Goal: Transaction & Acquisition: Purchase product/service

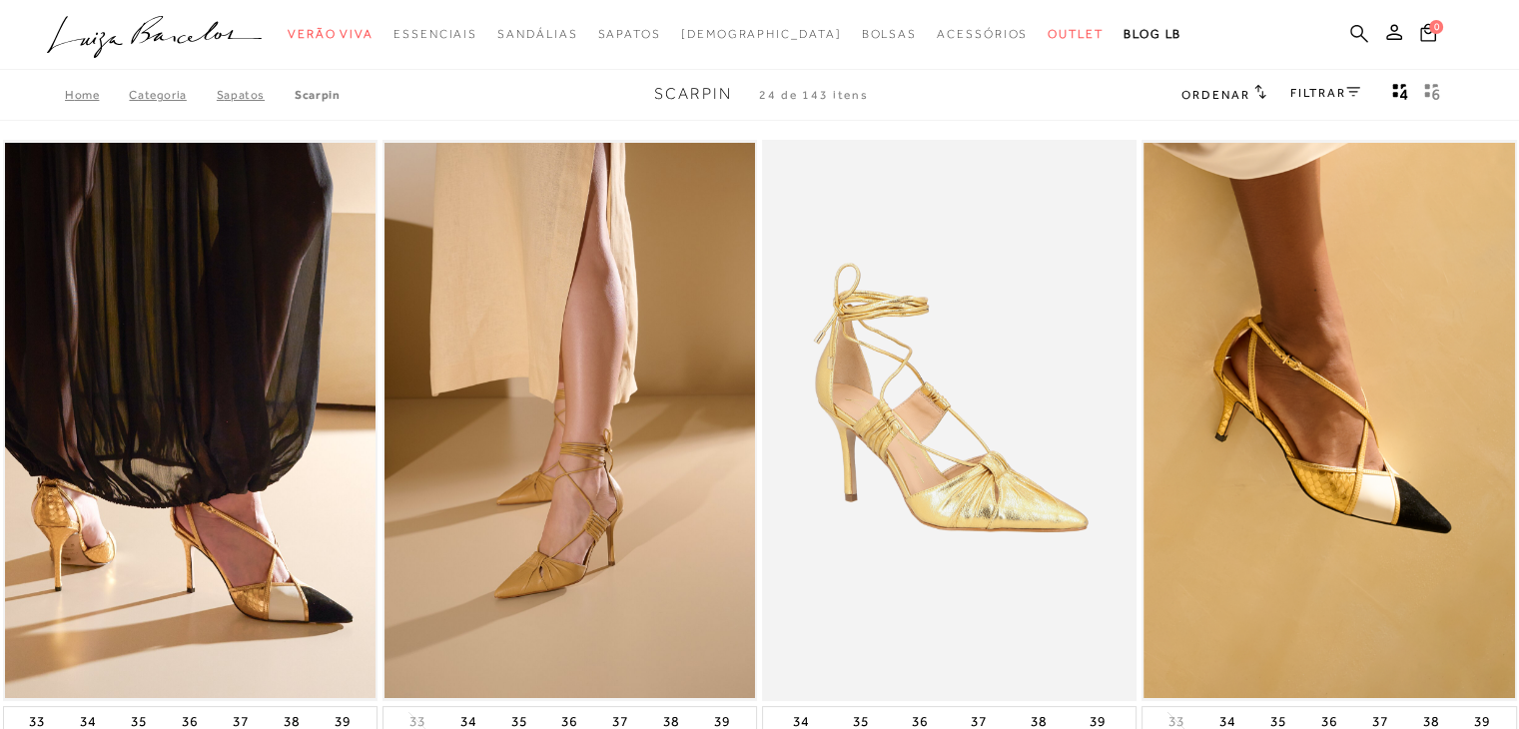
click at [1360, 28] on icon at bounding box center [1359, 33] width 18 height 18
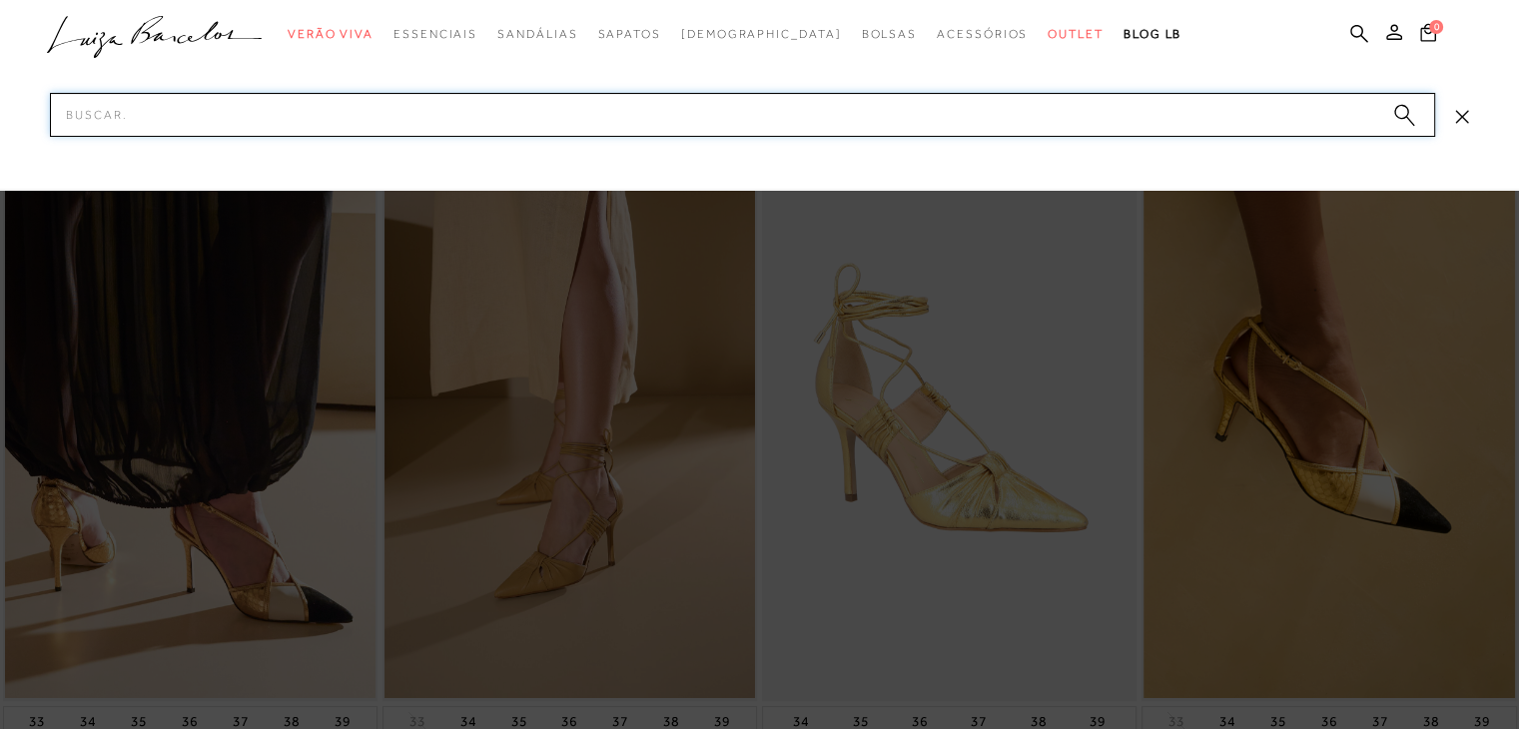
click at [483, 113] on input "Pesquisar" at bounding box center [742, 115] width 1385 height 44
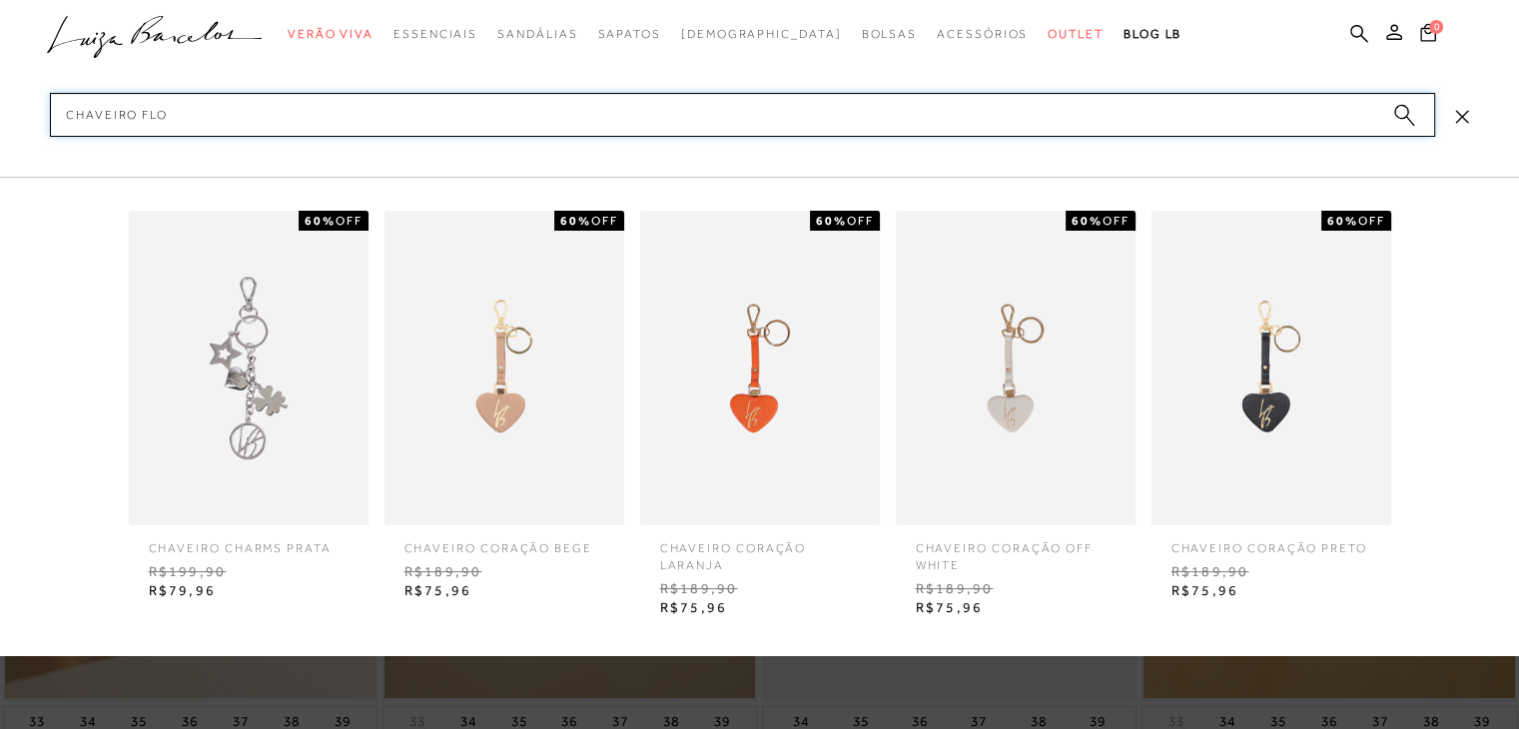
type input "chaveiro flor"
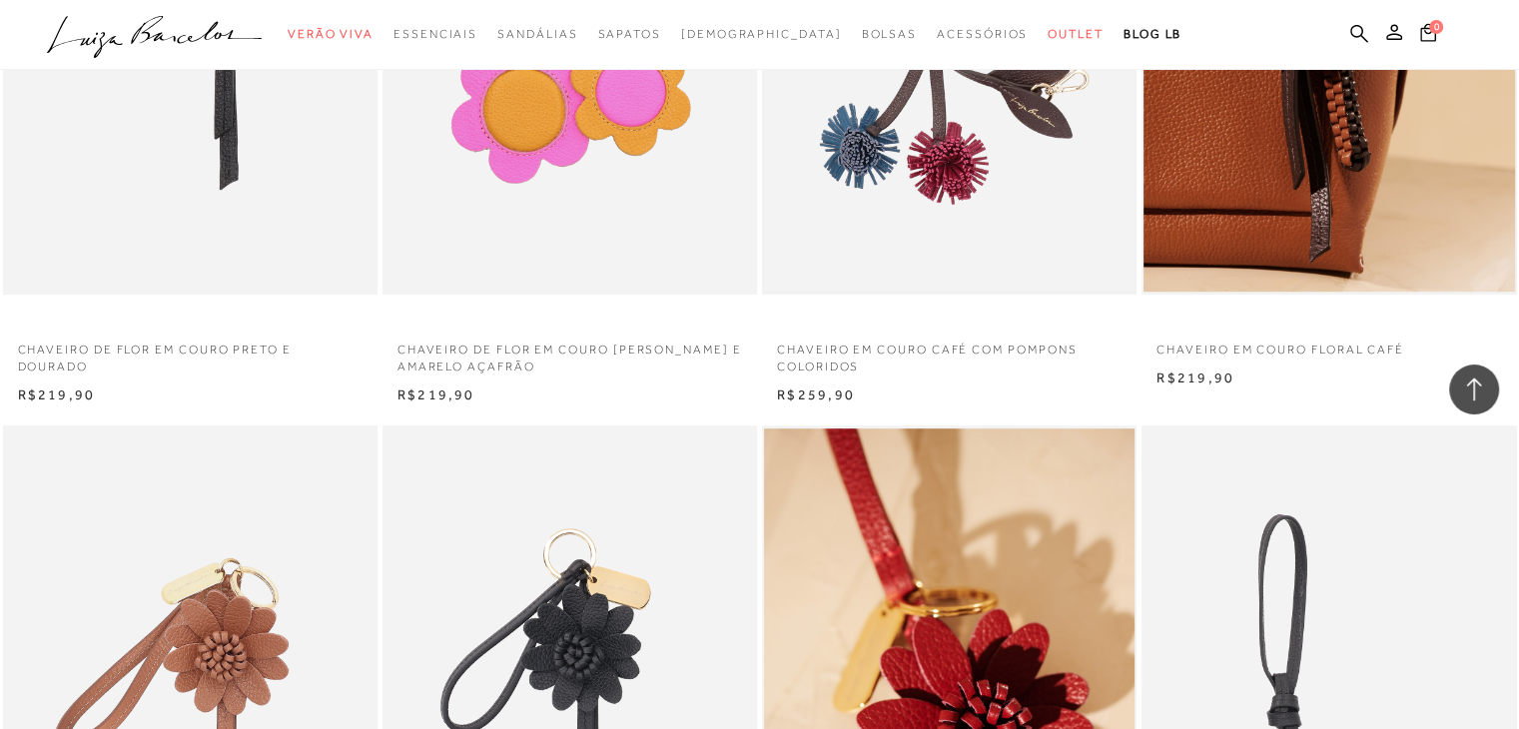
scroll to position [1498, 0]
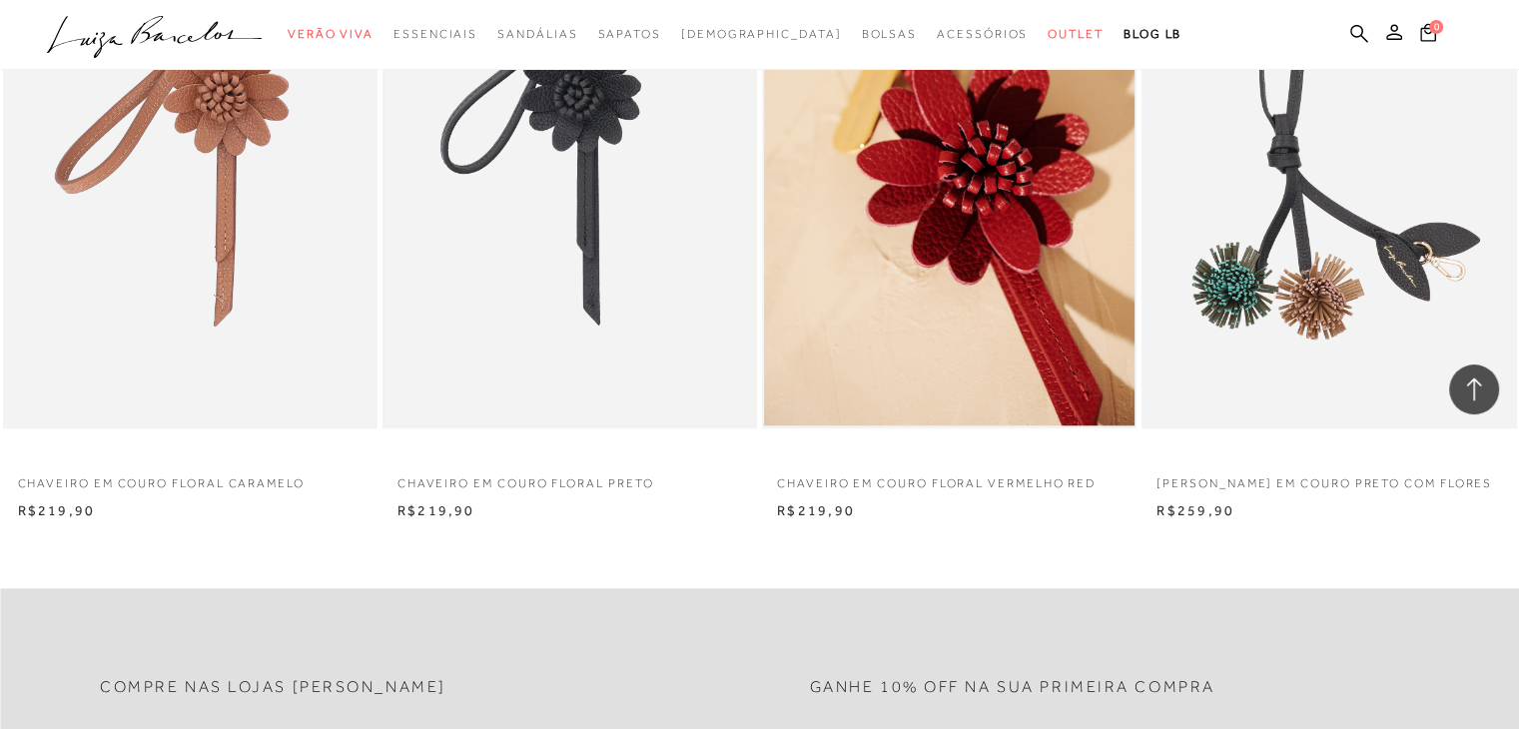
click at [573, 313] on img at bounding box center [569, 147] width 370 height 556
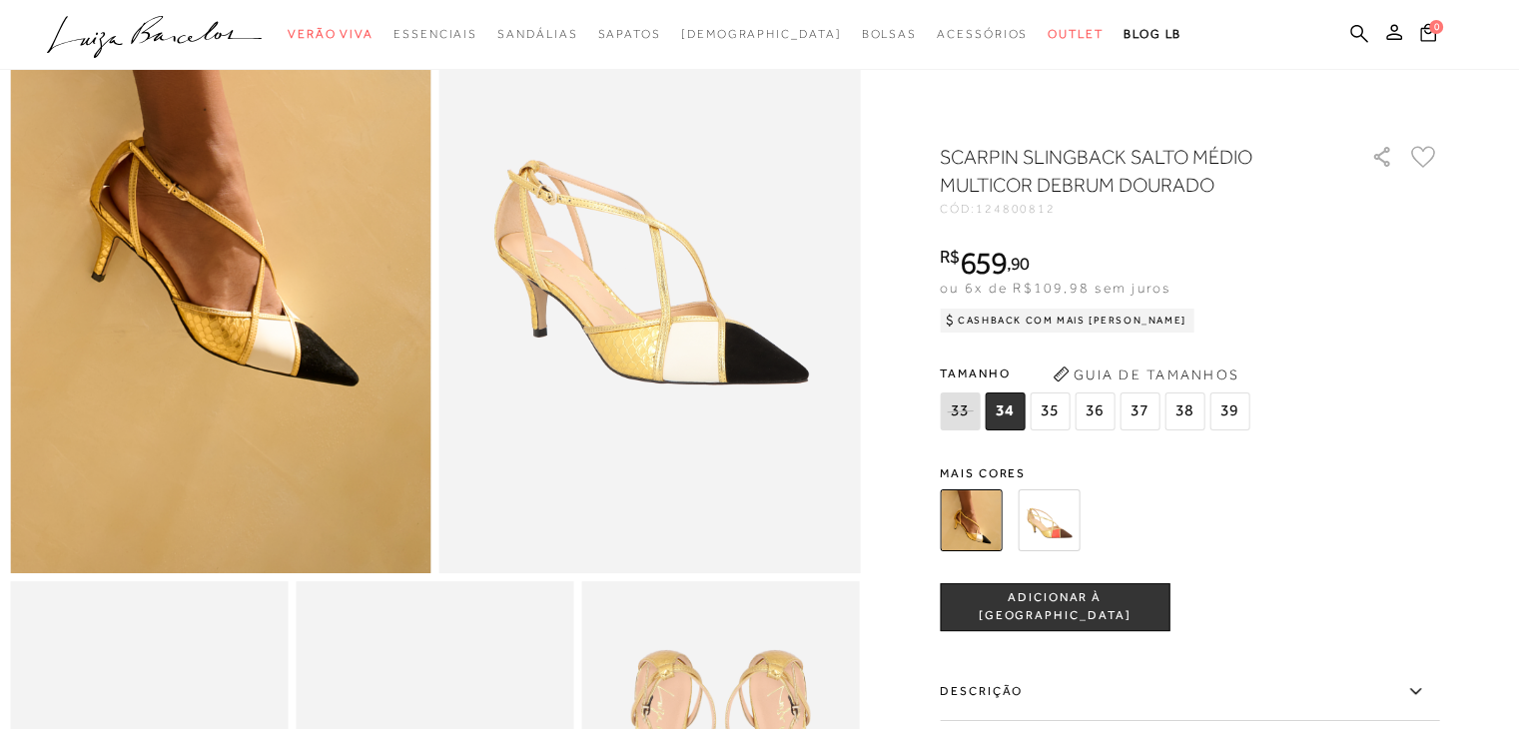
click at [166, 49] on icon ".a{fill-rule:evenodd;}" at bounding box center [155, 37] width 216 height 42
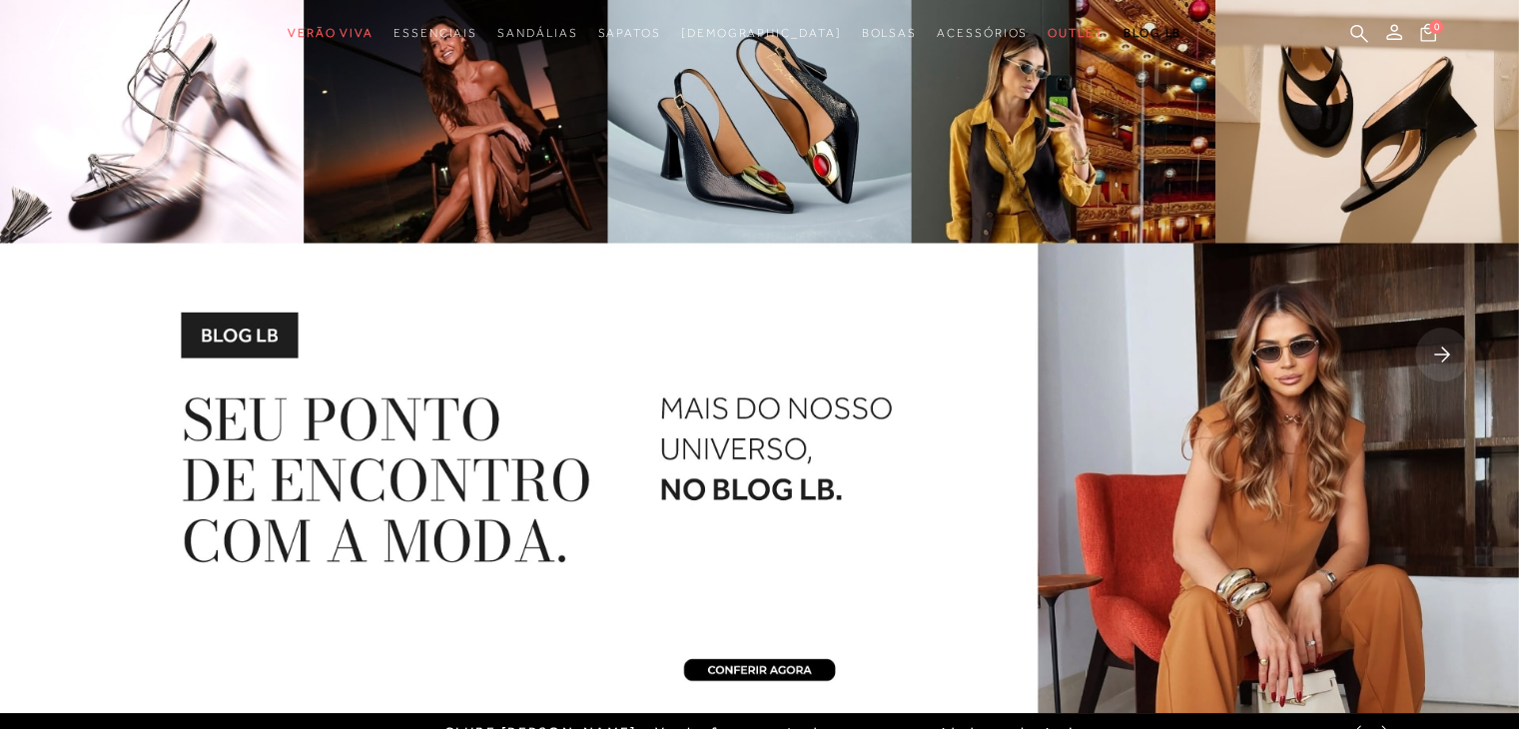
click at [1427, 344] on rect at bounding box center [1442, 355] width 54 height 54
click at [1434, 350] on rect at bounding box center [1442, 355] width 54 height 54
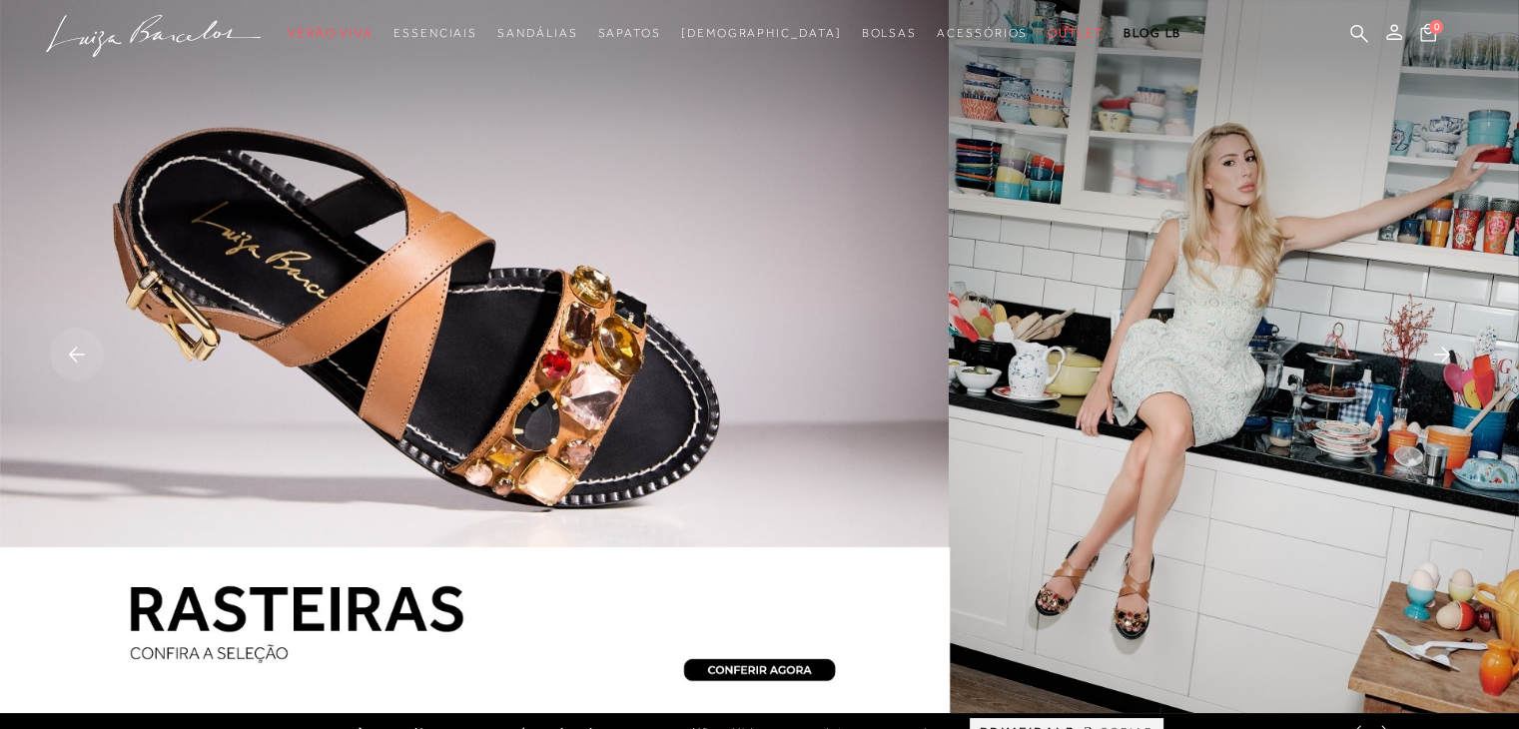
click at [1454, 351] on rect at bounding box center [1442, 355] width 54 height 54
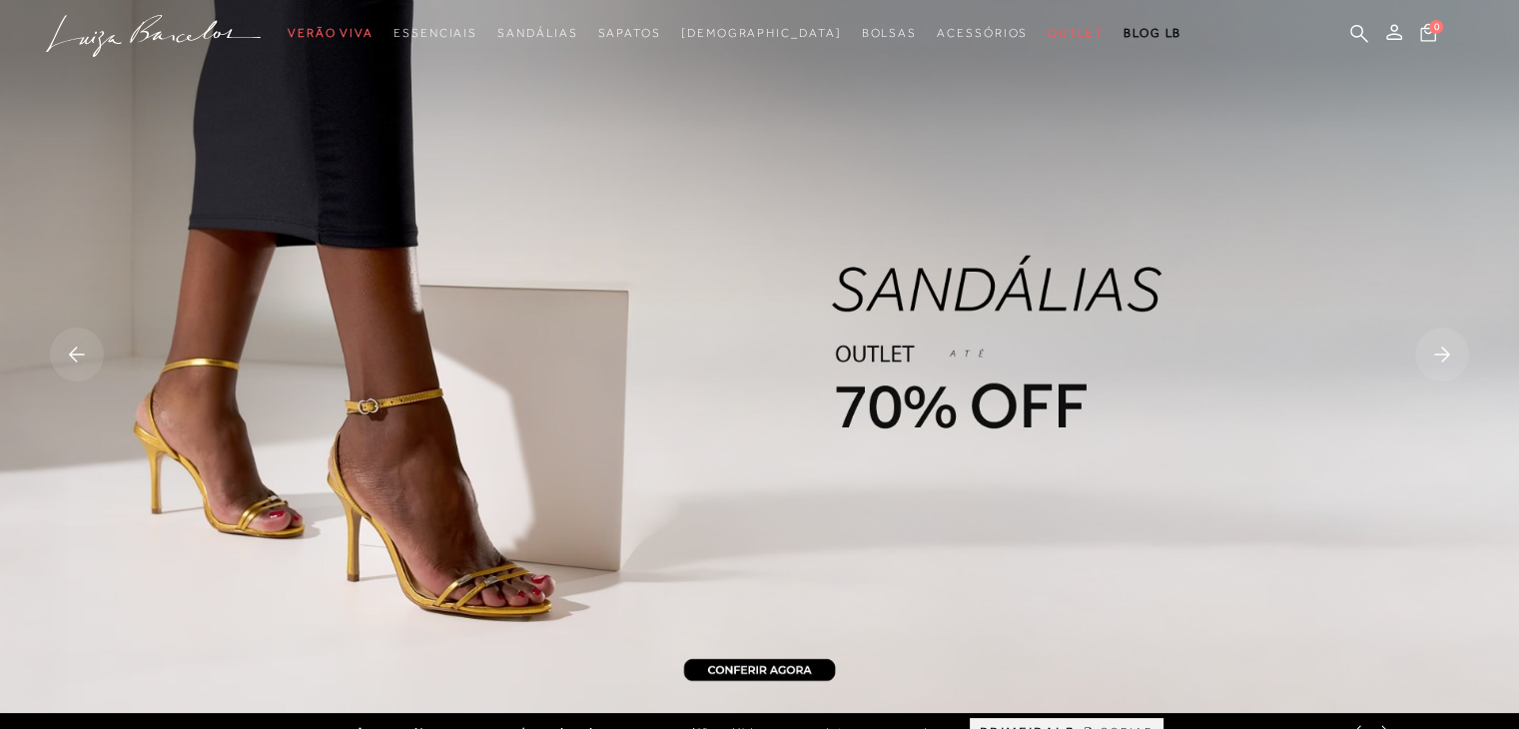
click at [95, 359] on rect at bounding box center [77, 355] width 54 height 54
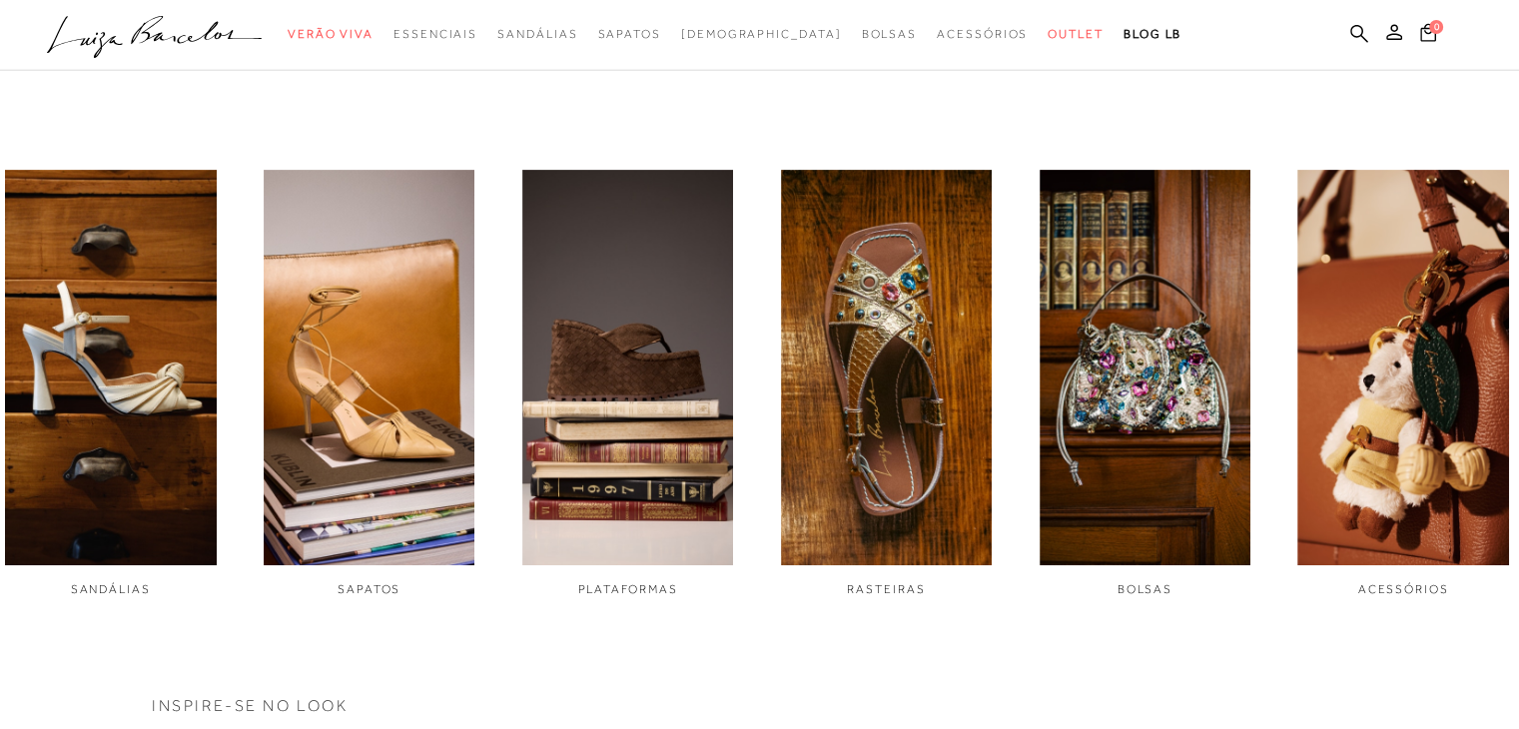
scroll to position [699, 0]
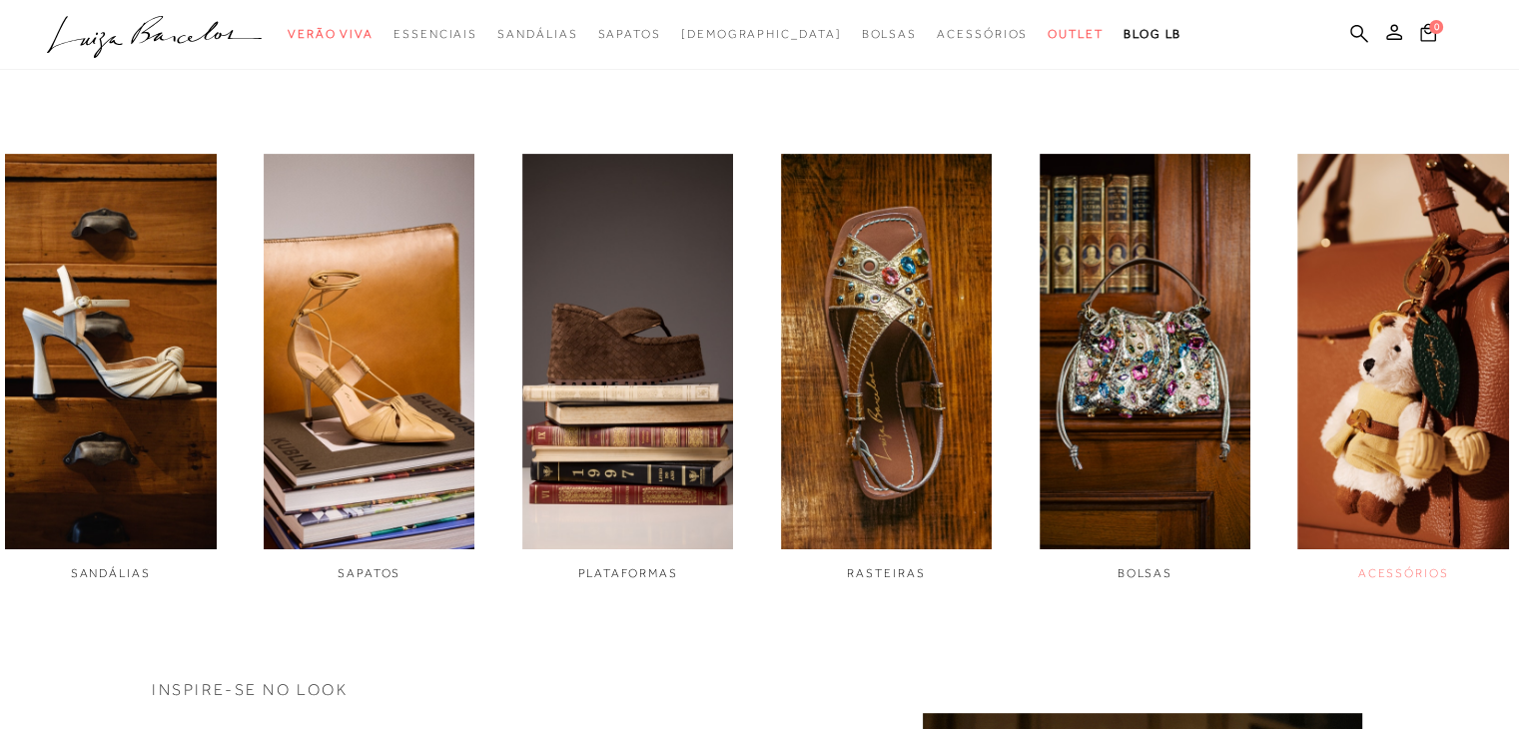
click at [1443, 338] on img "6 / 6" at bounding box center [1403, 351] width 212 height 395
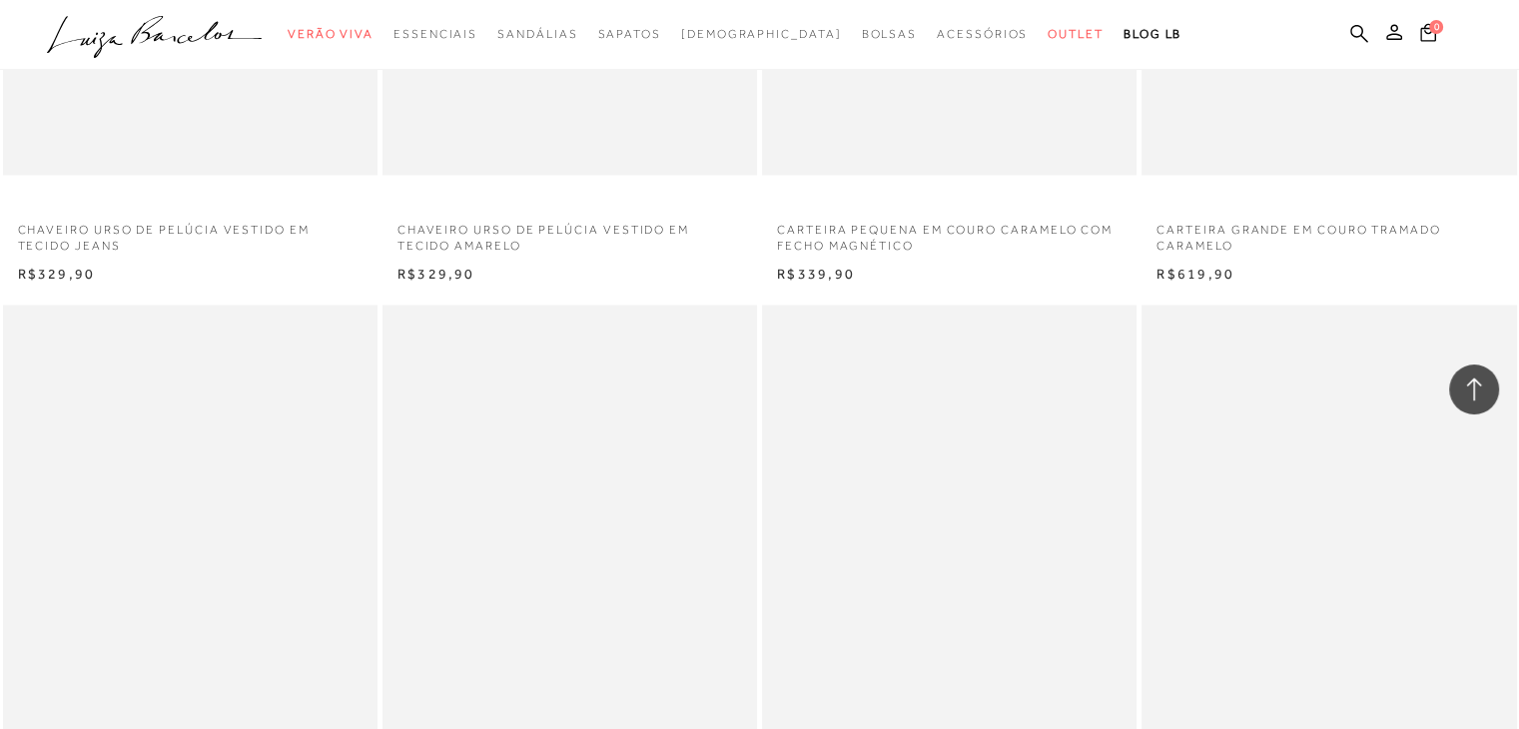
scroll to position [3994, 0]
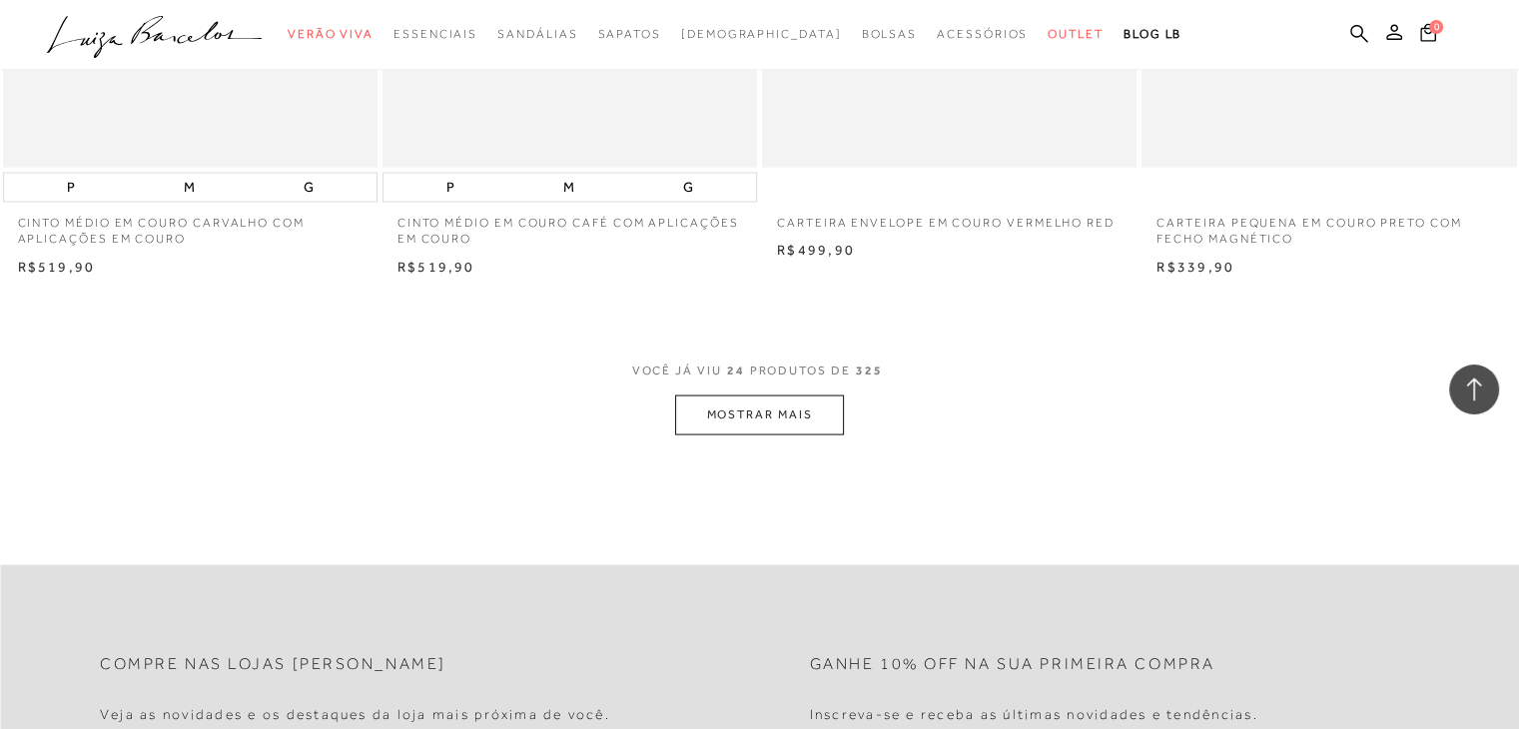
click at [721, 418] on button "MOSTRAR MAIS" at bounding box center [759, 414] width 168 height 39
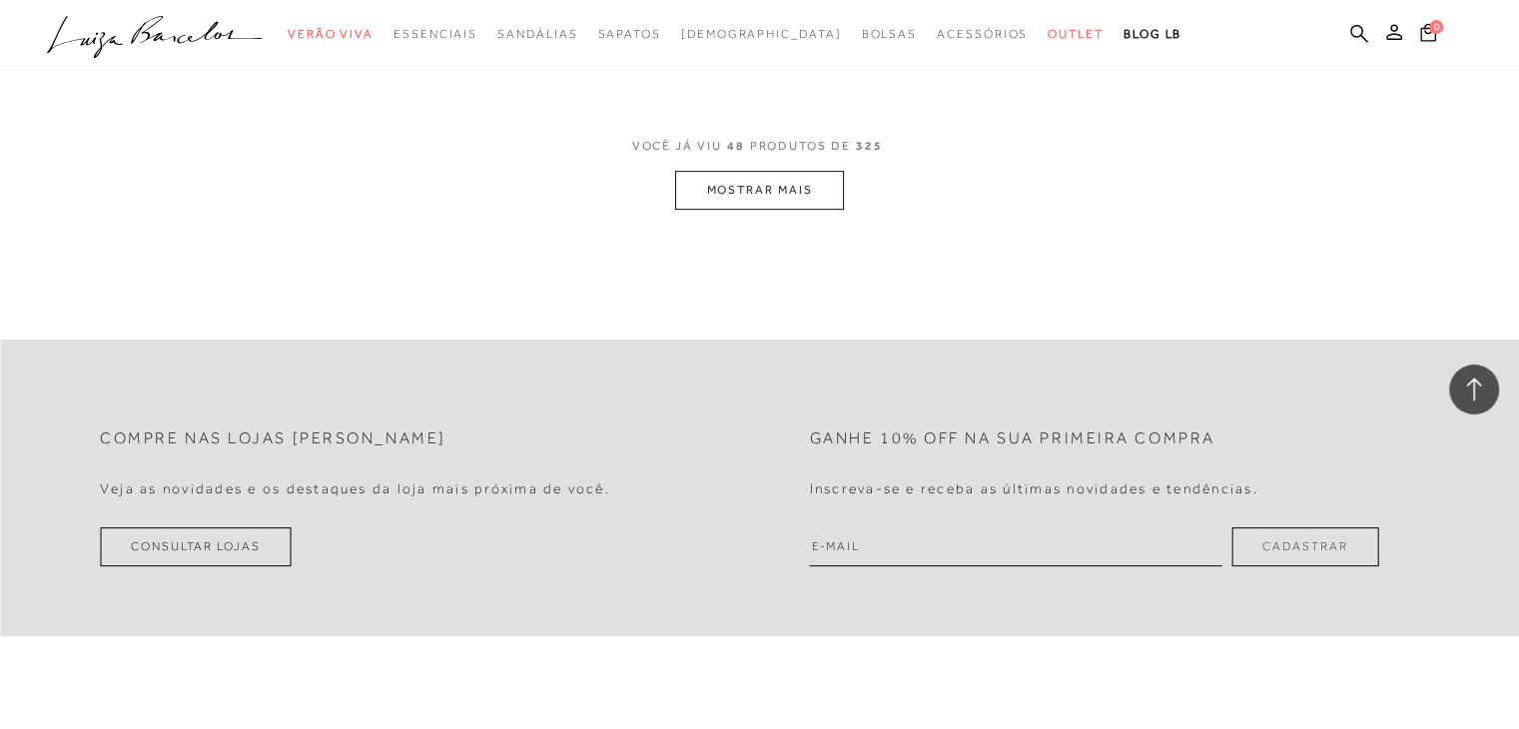
scroll to position [8388, 0]
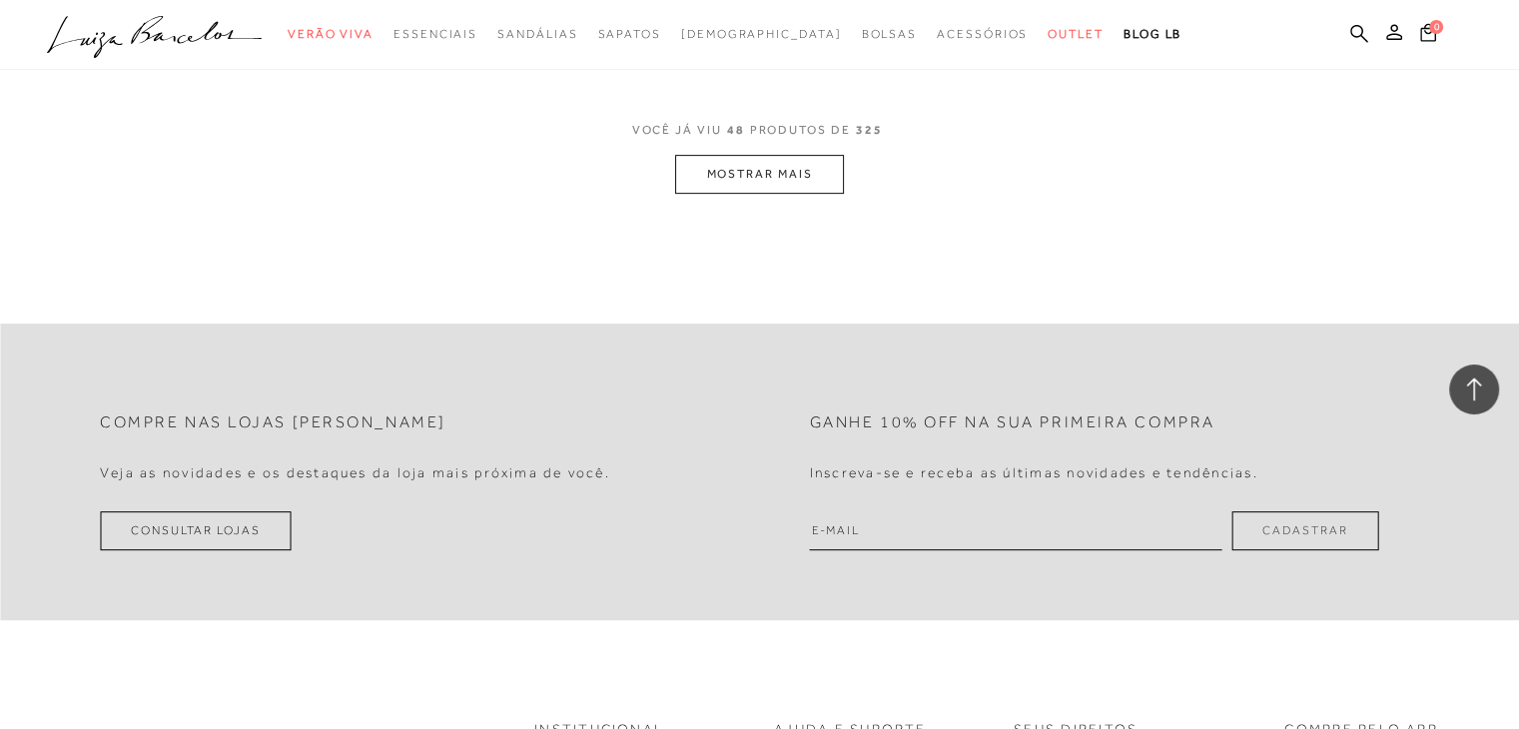
click at [827, 178] on button "MOSTRAR MAIS" at bounding box center [759, 174] width 168 height 39
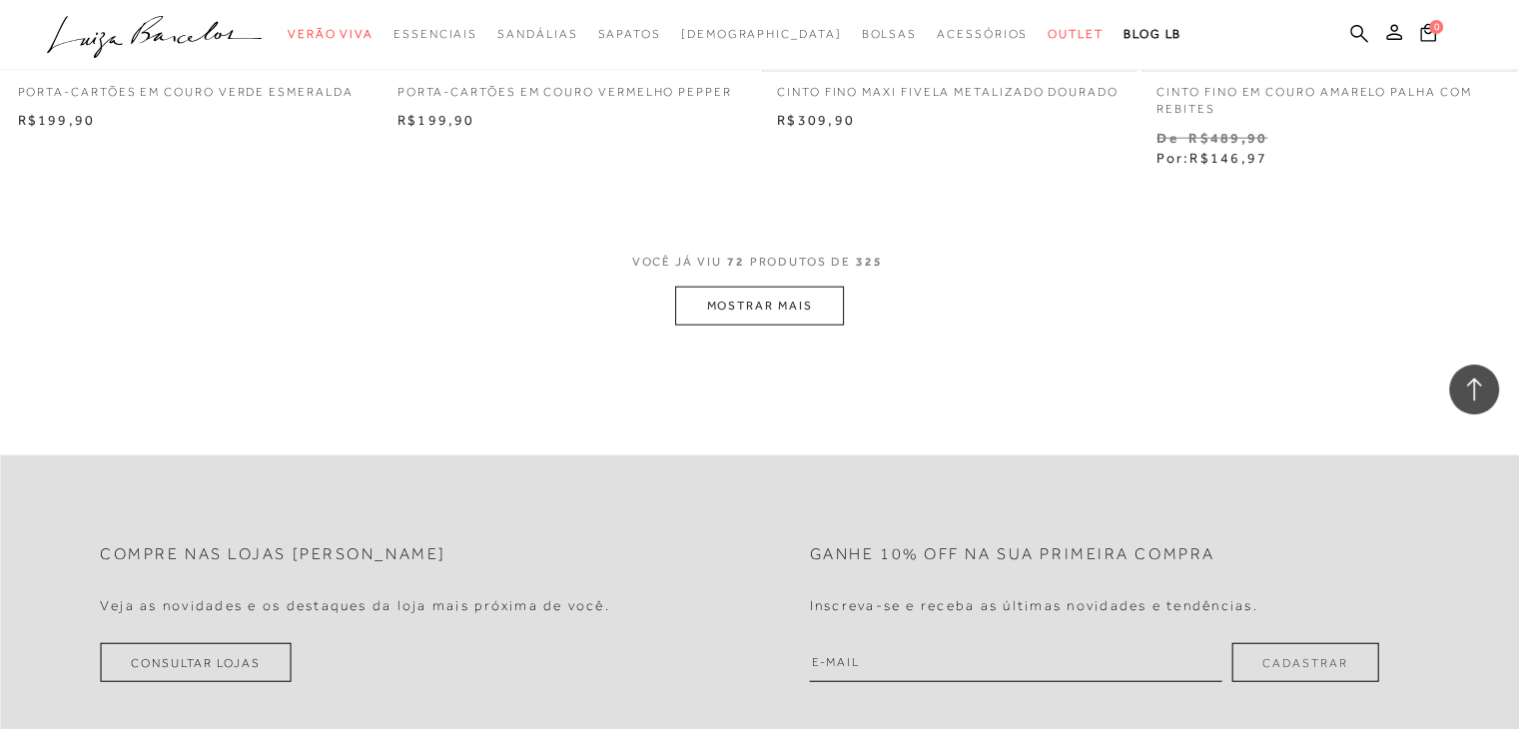
scroll to position [12482, 0]
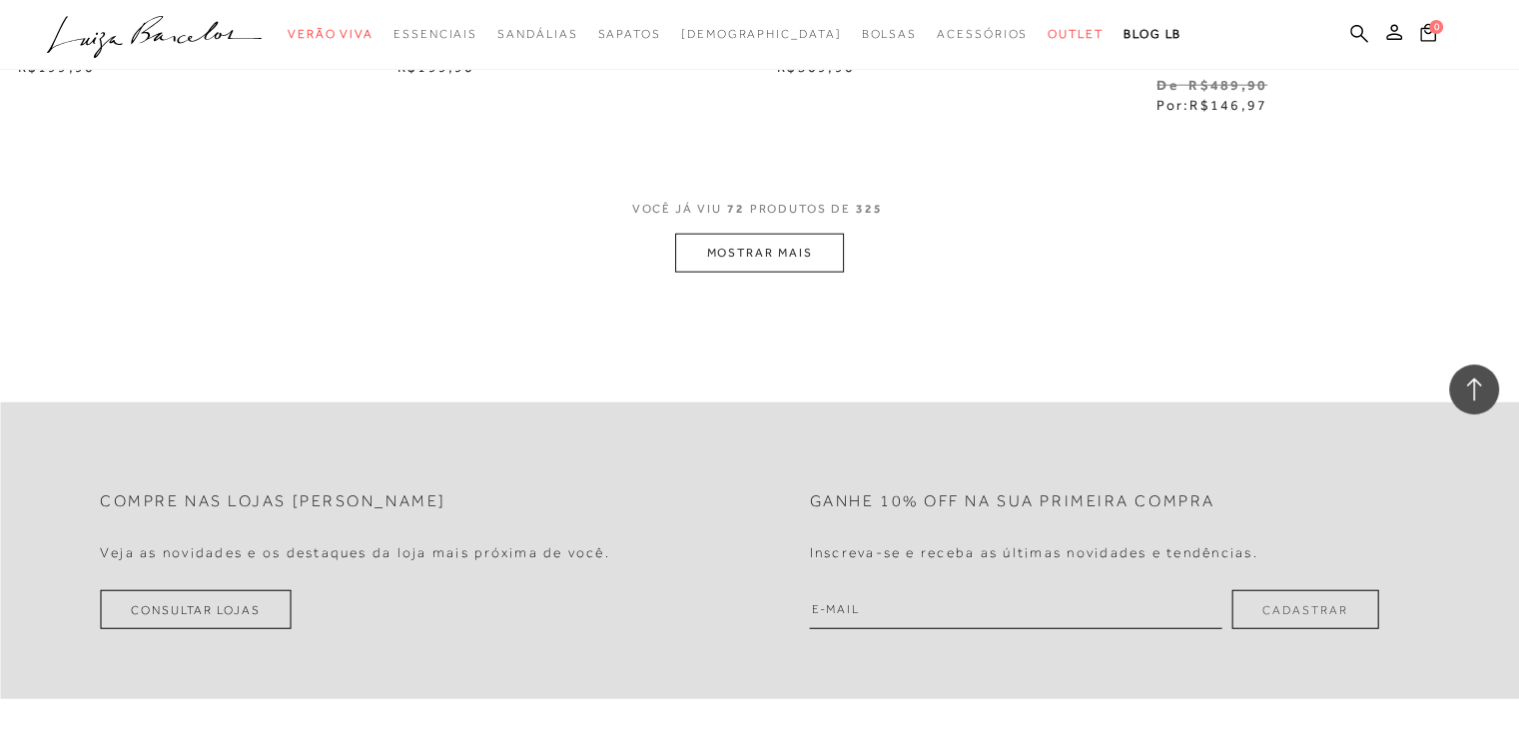
click at [756, 264] on button "MOSTRAR MAIS" at bounding box center [759, 253] width 168 height 39
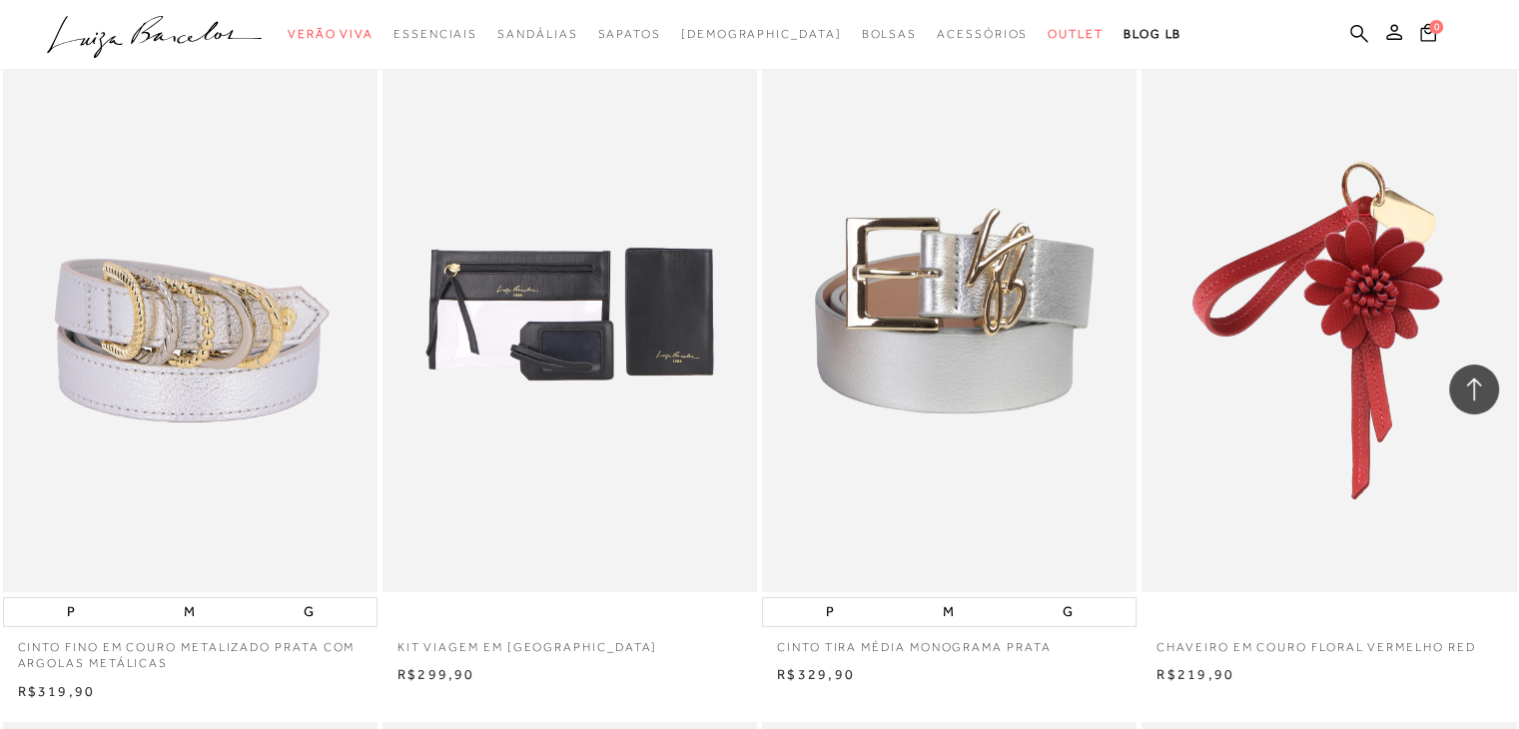
scroll to position [14179, 0]
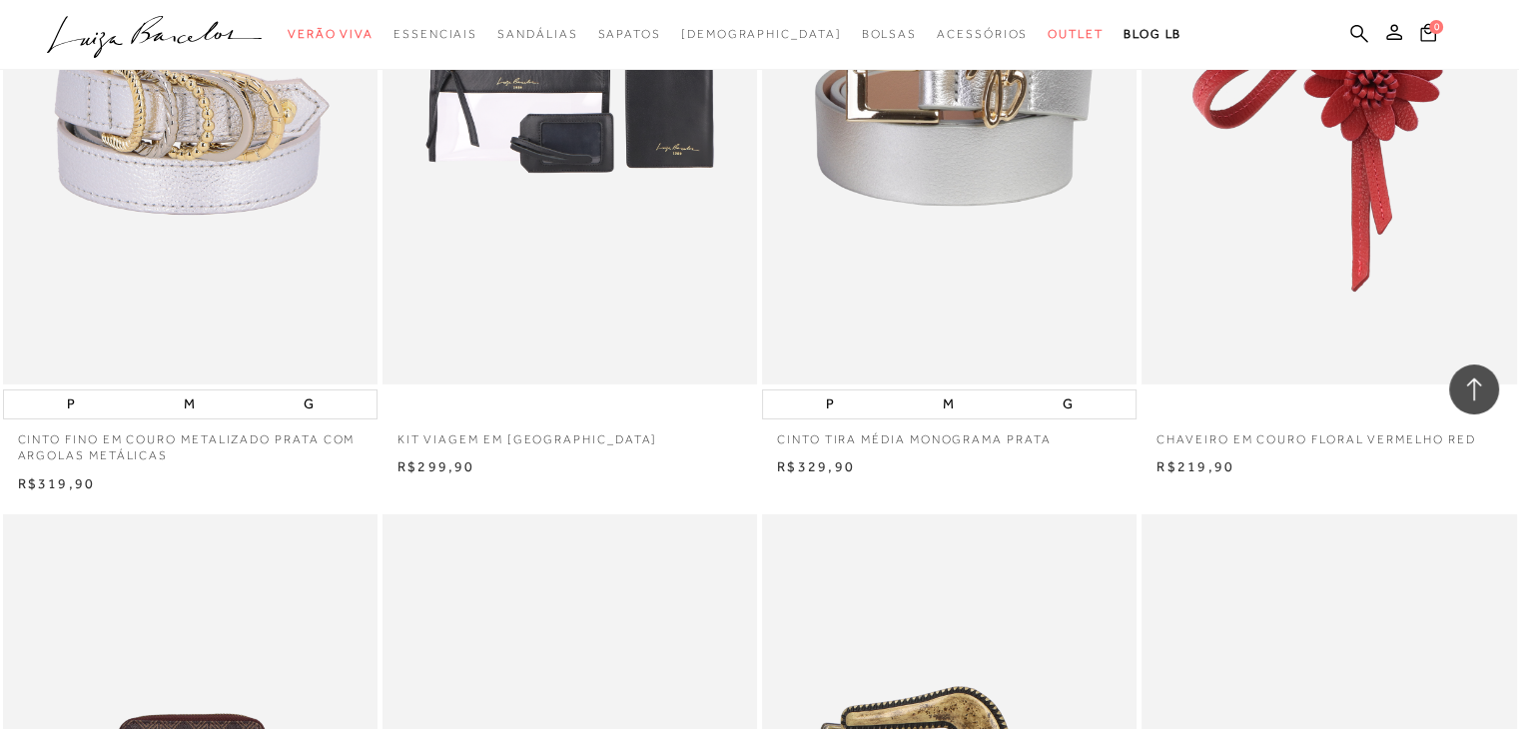
click at [1278, 233] on img at bounding box center [1329, 103] width 372 height 562
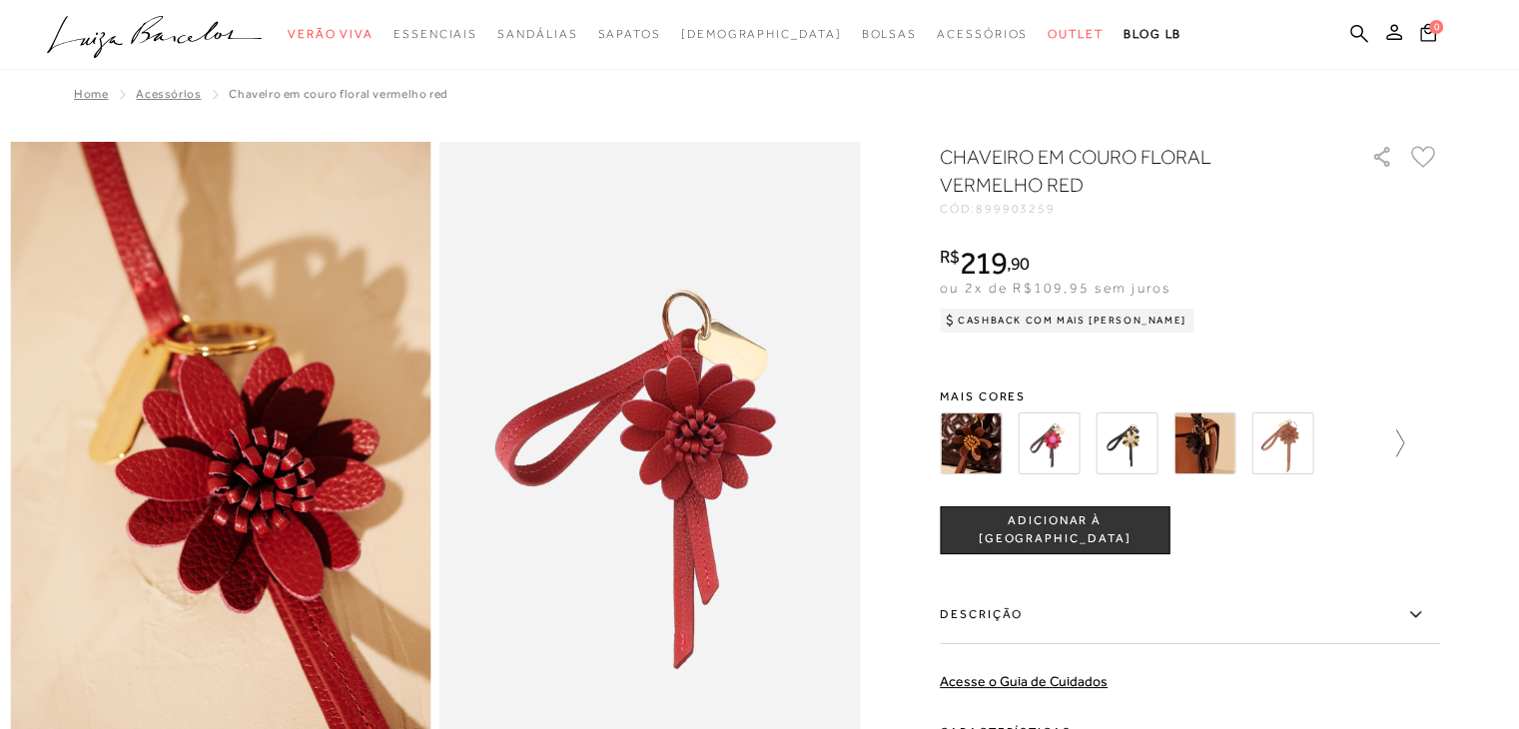
click at [1404, 436] on icon at bounding box center [1390, 443] width 28 height 28
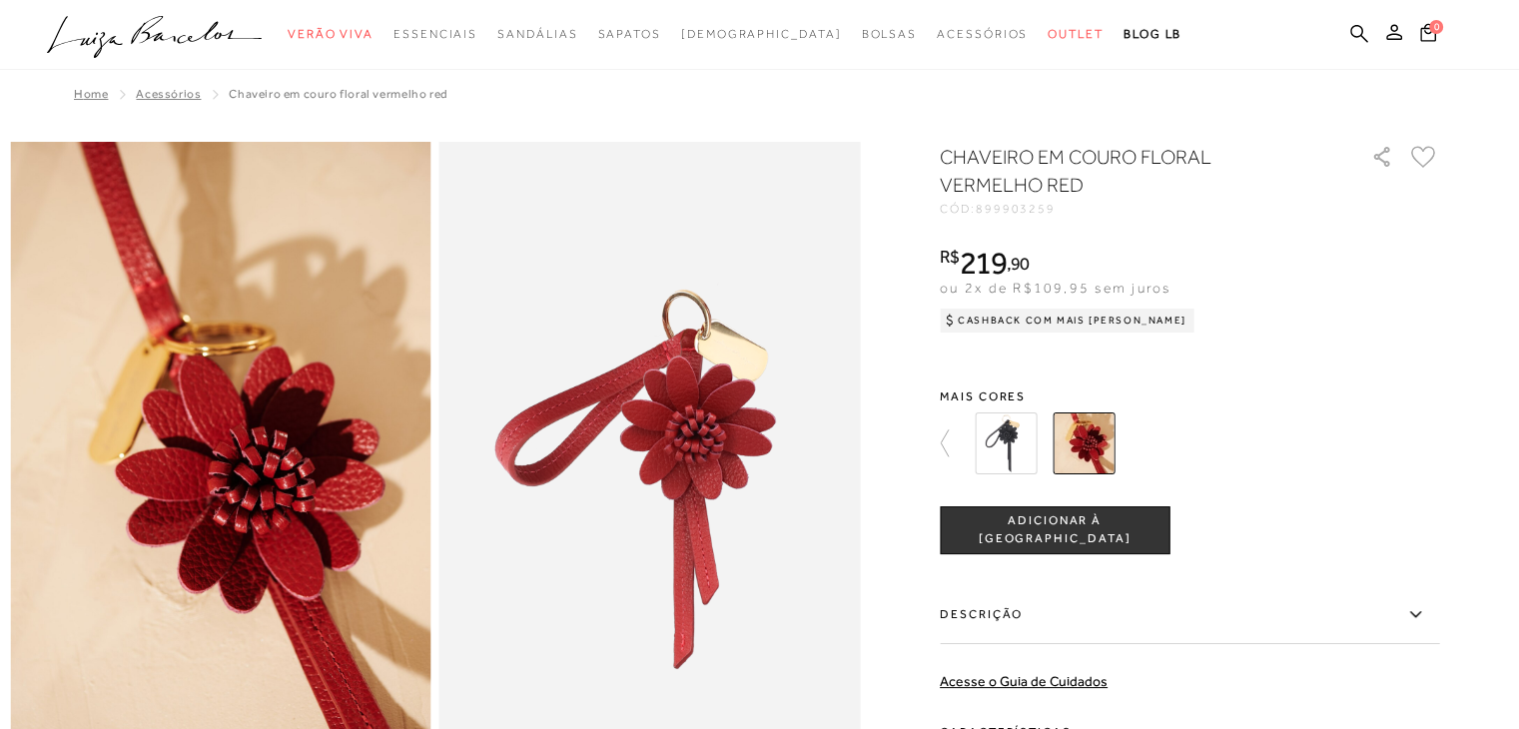
click at [1406, 436] on div at bounding box center [1201, 443] width 464 height 74
click at [1014, 442] on img at bounding box center [1006, 443] width 62 height 62
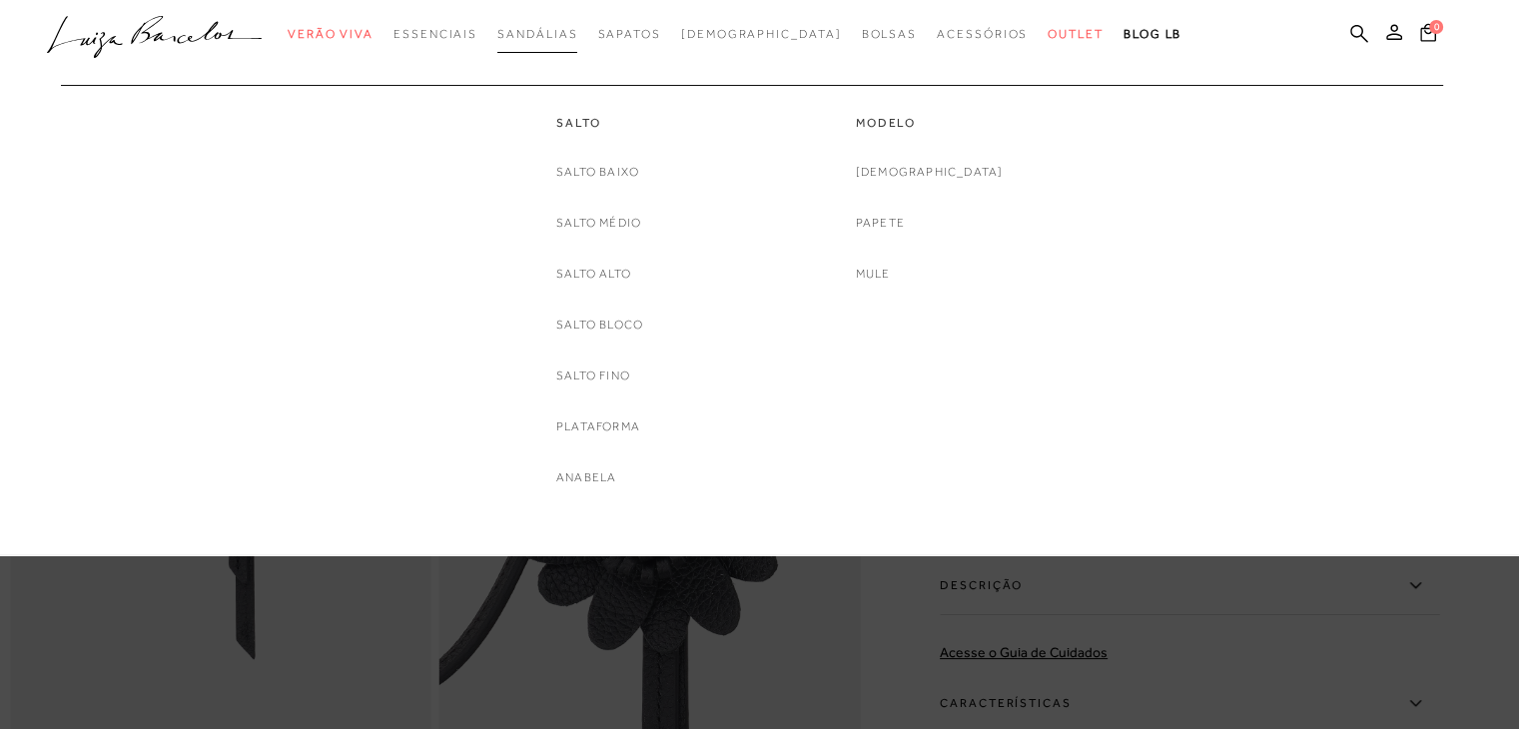
click at [571, 41] on link "Sandálias" at bounding box center [537, 34] width 80 height 37
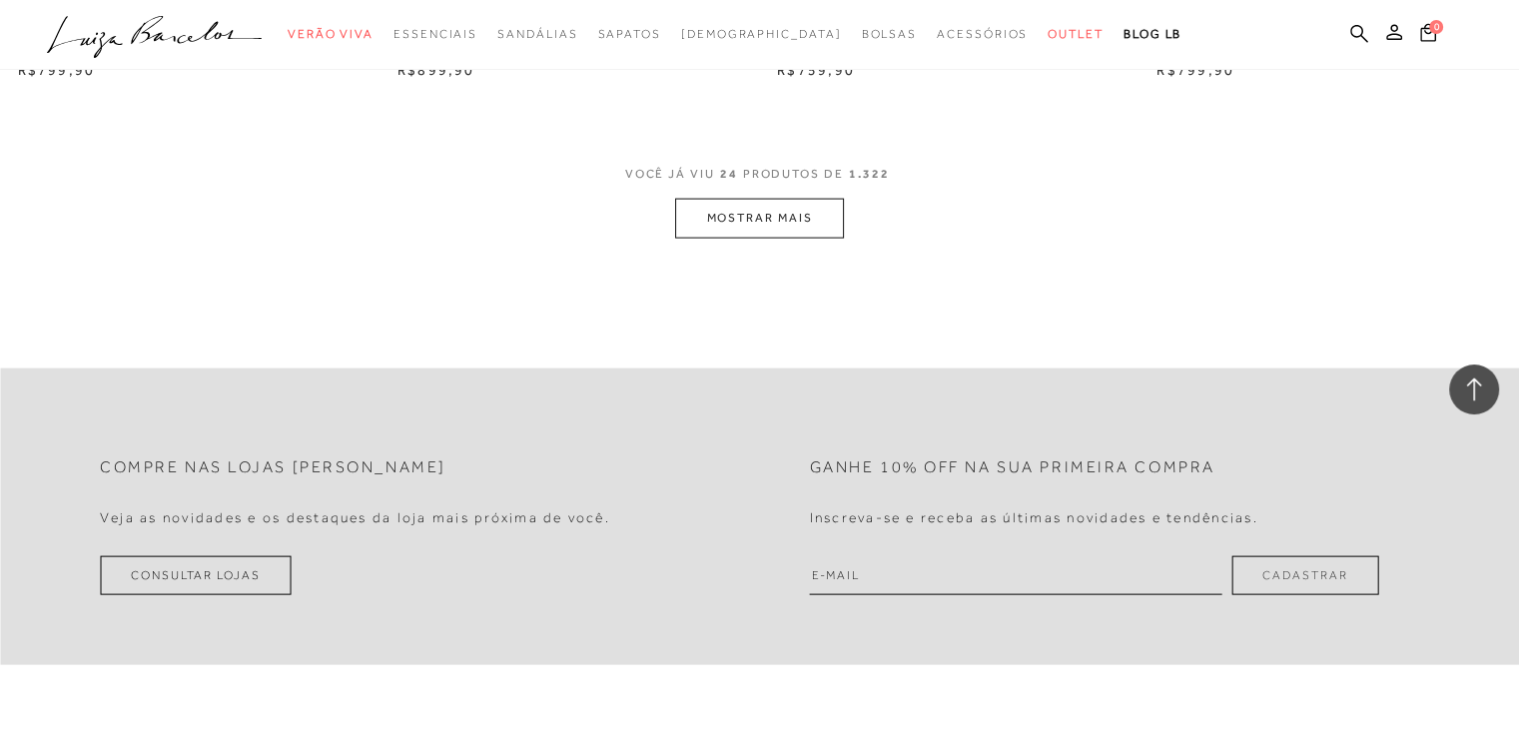
scroll to position [4194, 0]
click at [798, 224] on button "MOSTRAR MAIS" at bounding box center [759, 215] width 168 height 39
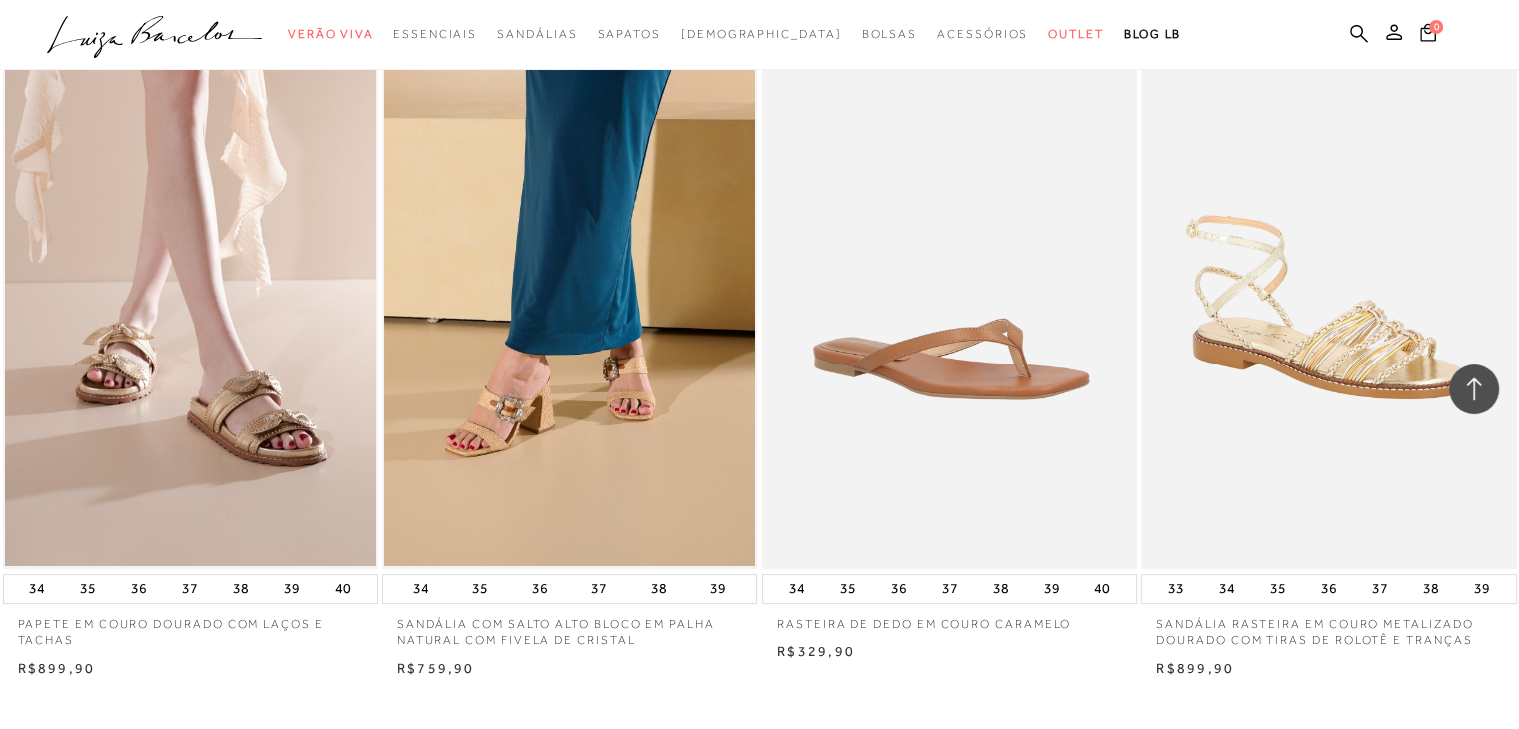
scroll to position [8088, 0]
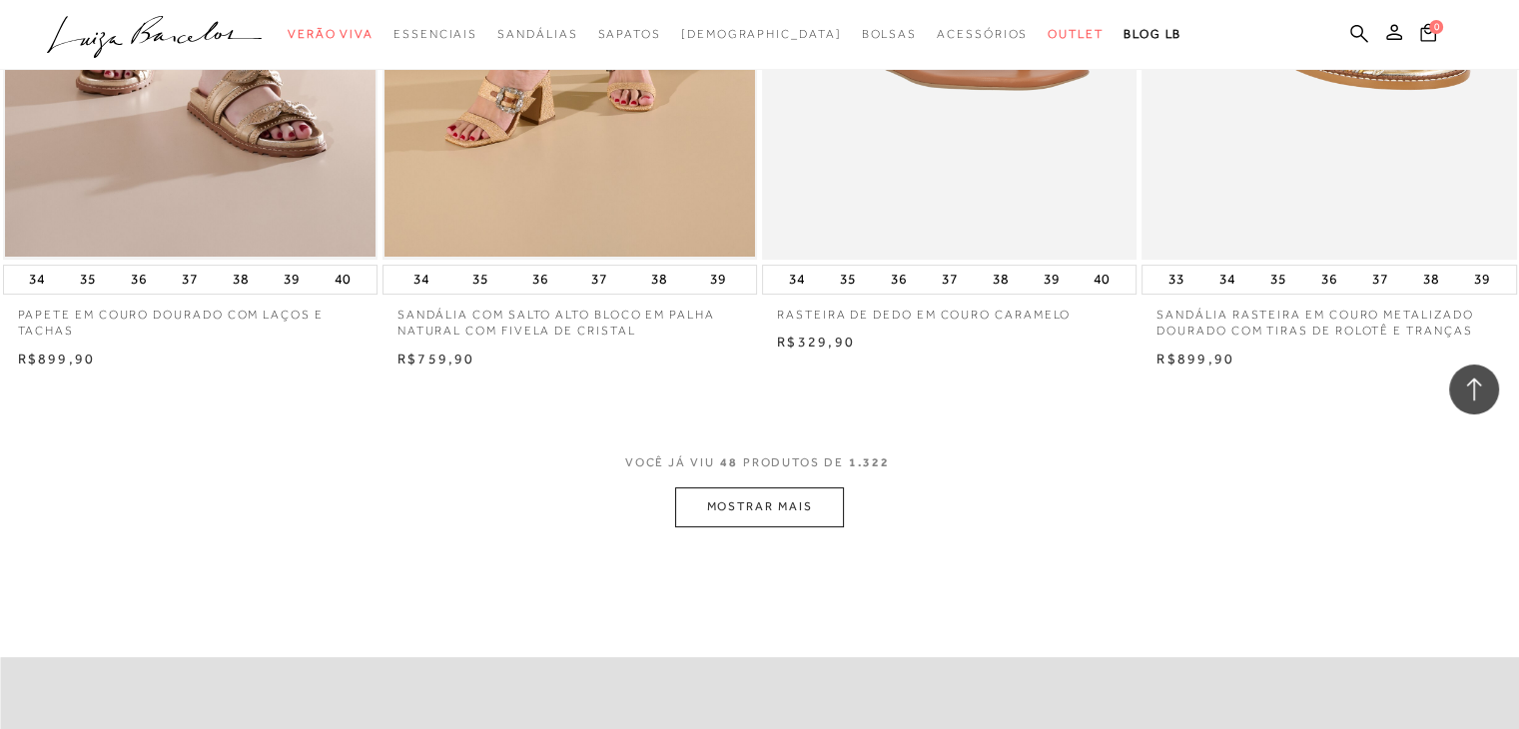
click at [818, 492] on button "MOSTRAR MAIS" at bounding box center [759, 506] width 168 height 39
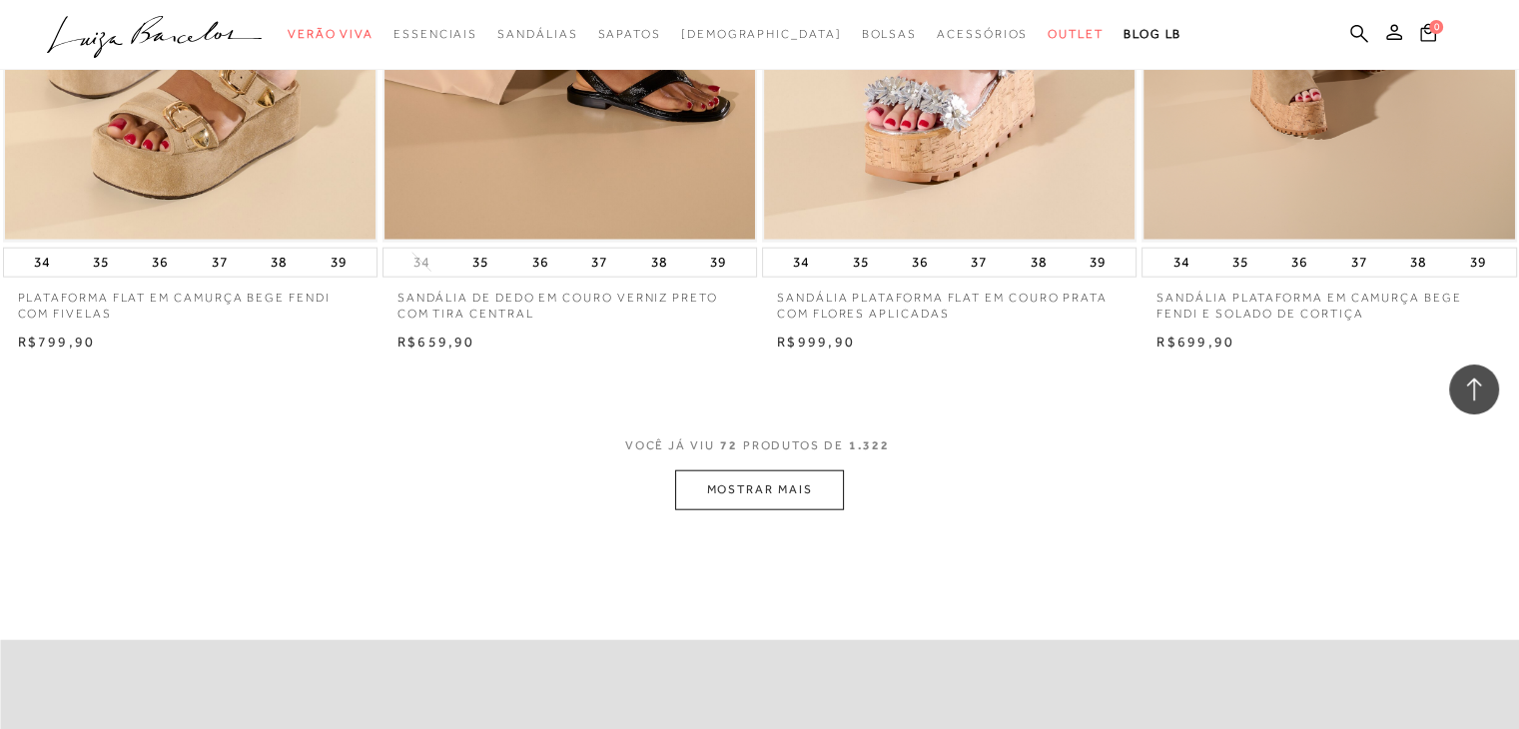
scroll to position [12382, 0]
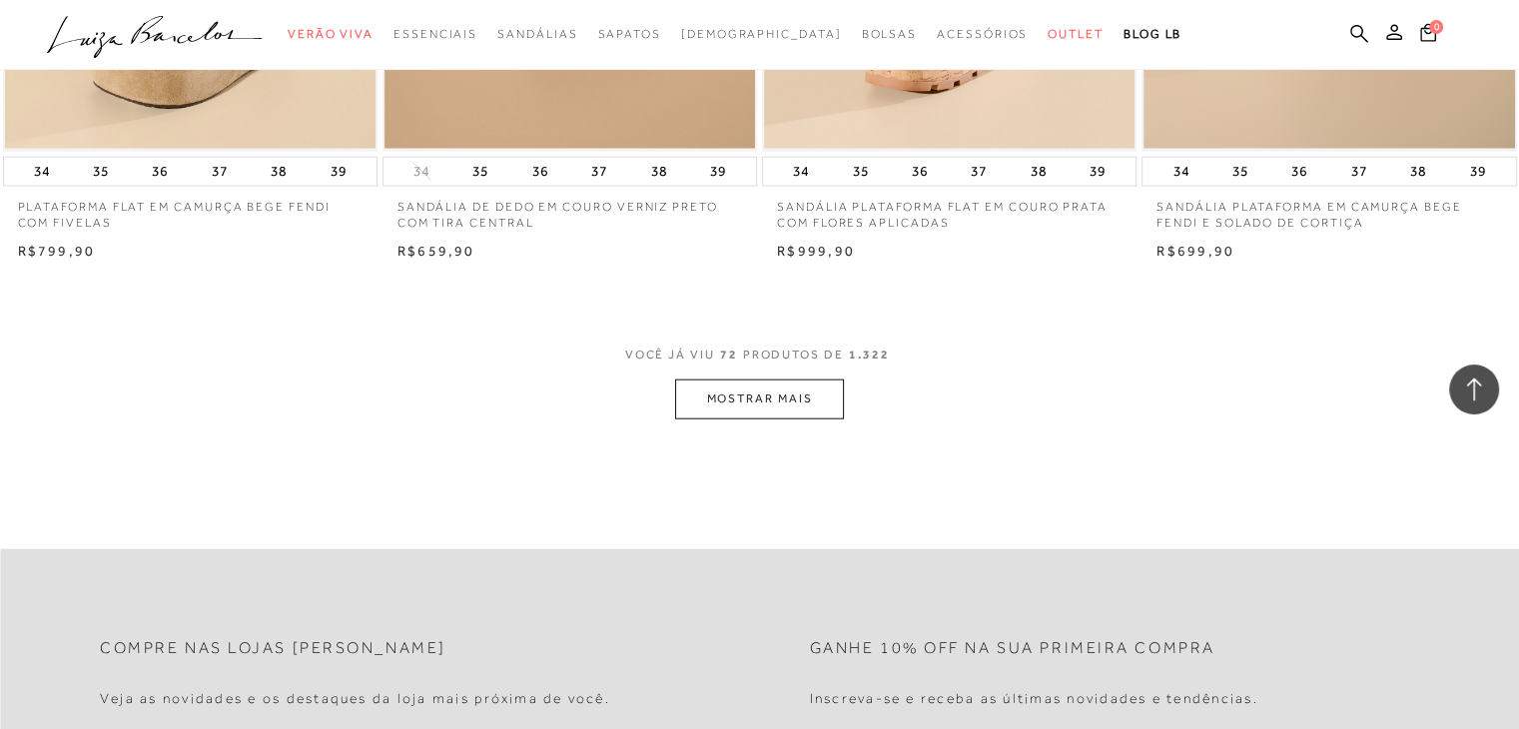
click at [793, 403] on button "MOSTRAR MAIS" at bounding box center [759, 398] width 168 height 39
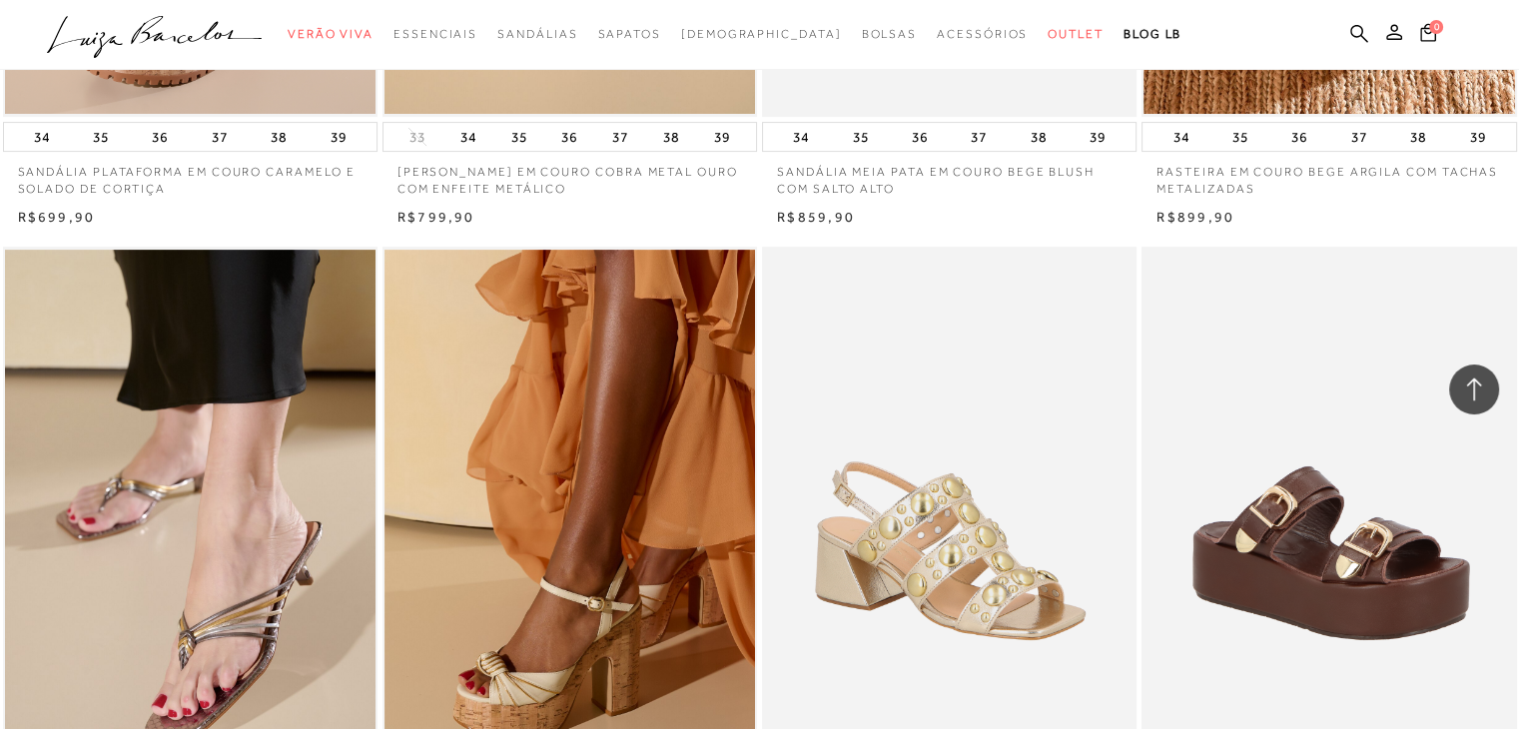
scroll to position [16376, 0]
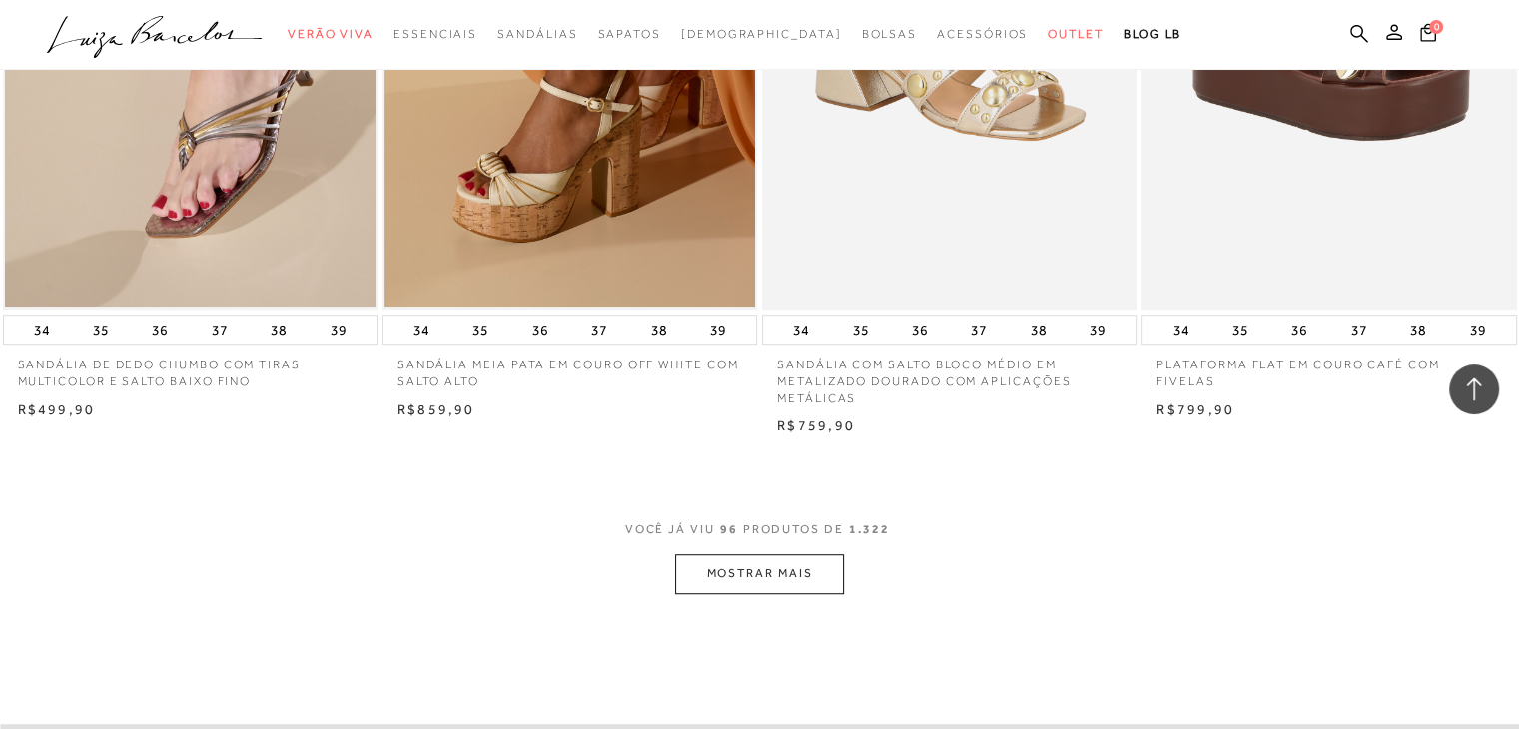
click at [751, 580] on button "MOSTRAR MAIS" at bounding box center [759, 573] width 168 height 39
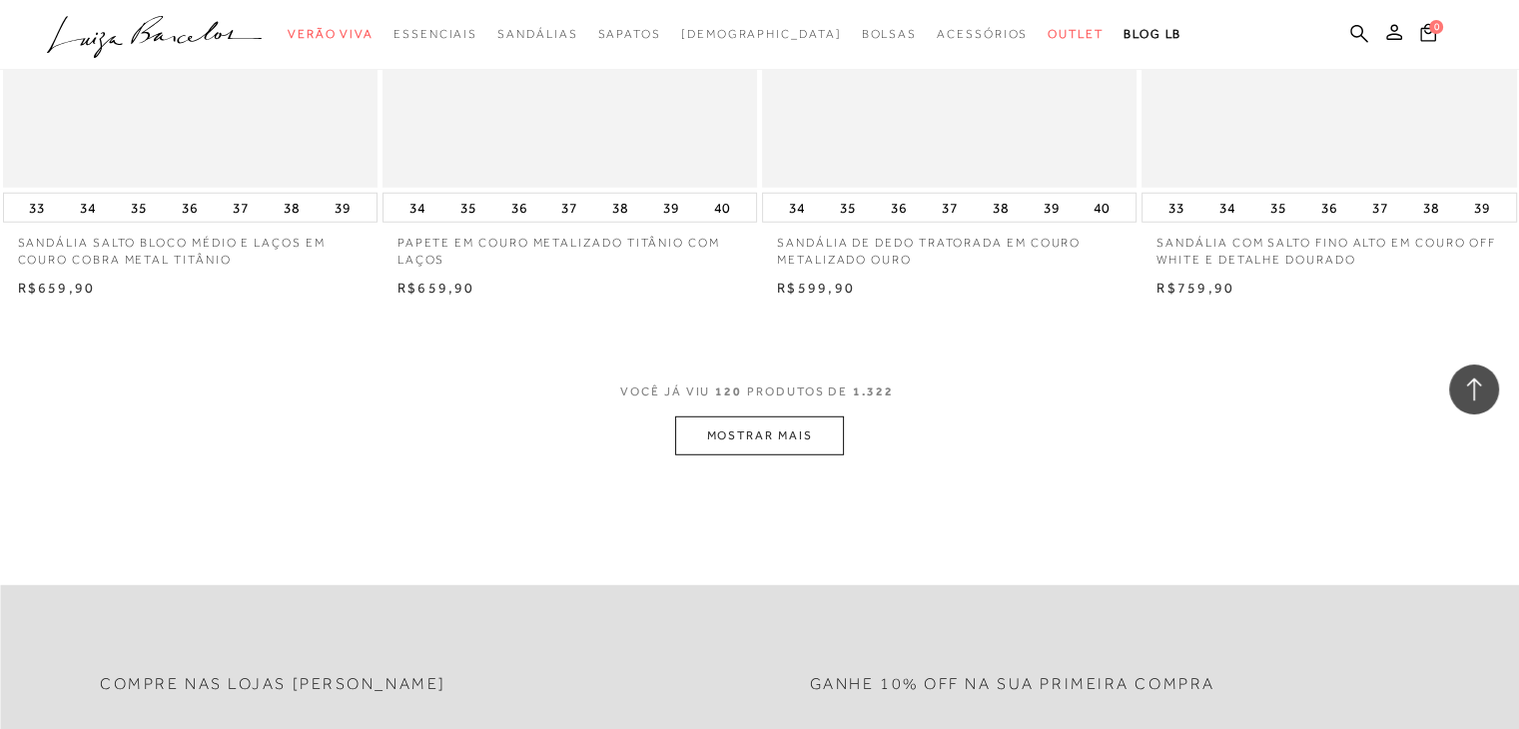
scroll to position [20669, 0]
click at [781, 429] on button "MOSTRAR MAIS" at bounding box center [759, 432] width 168 height 39
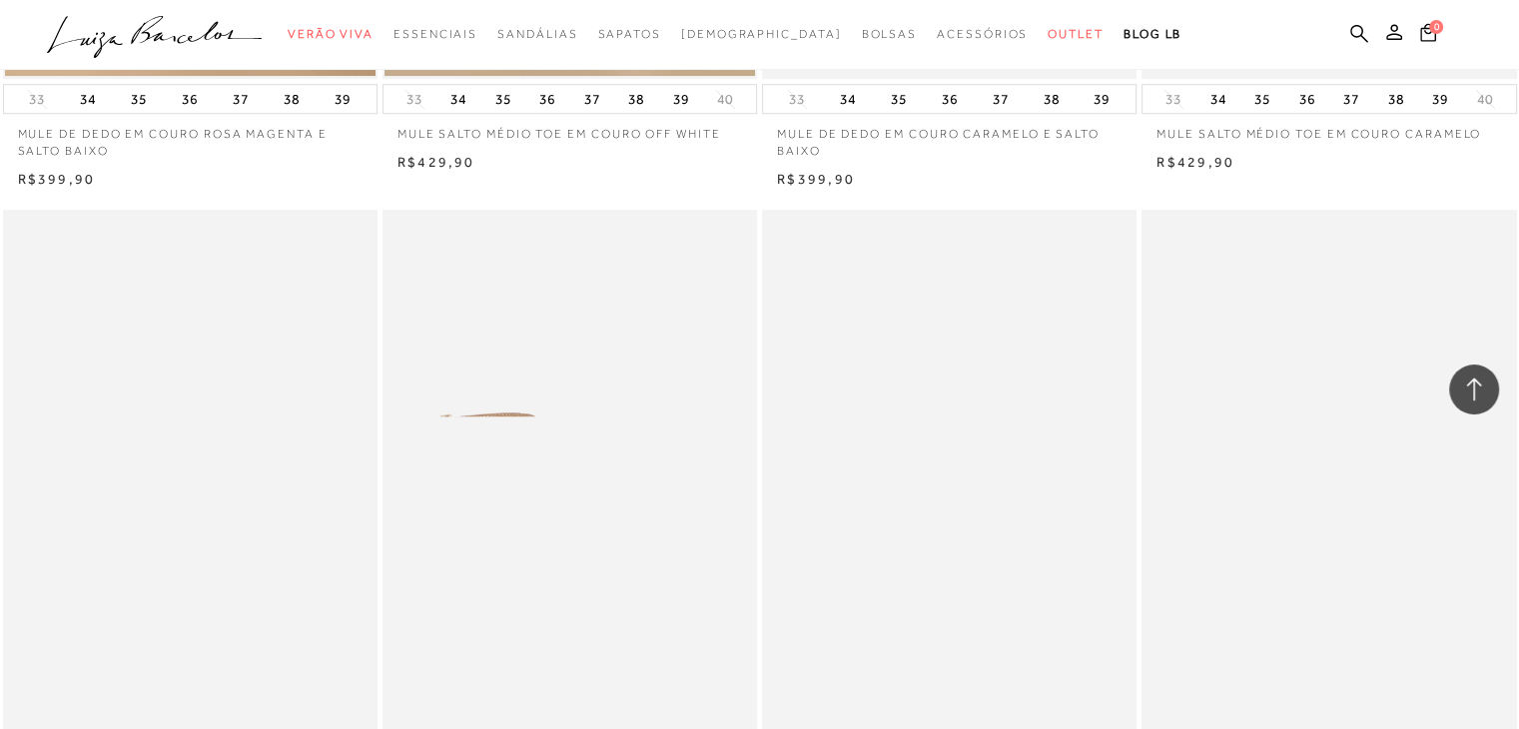
scroll to position [24763, 0]
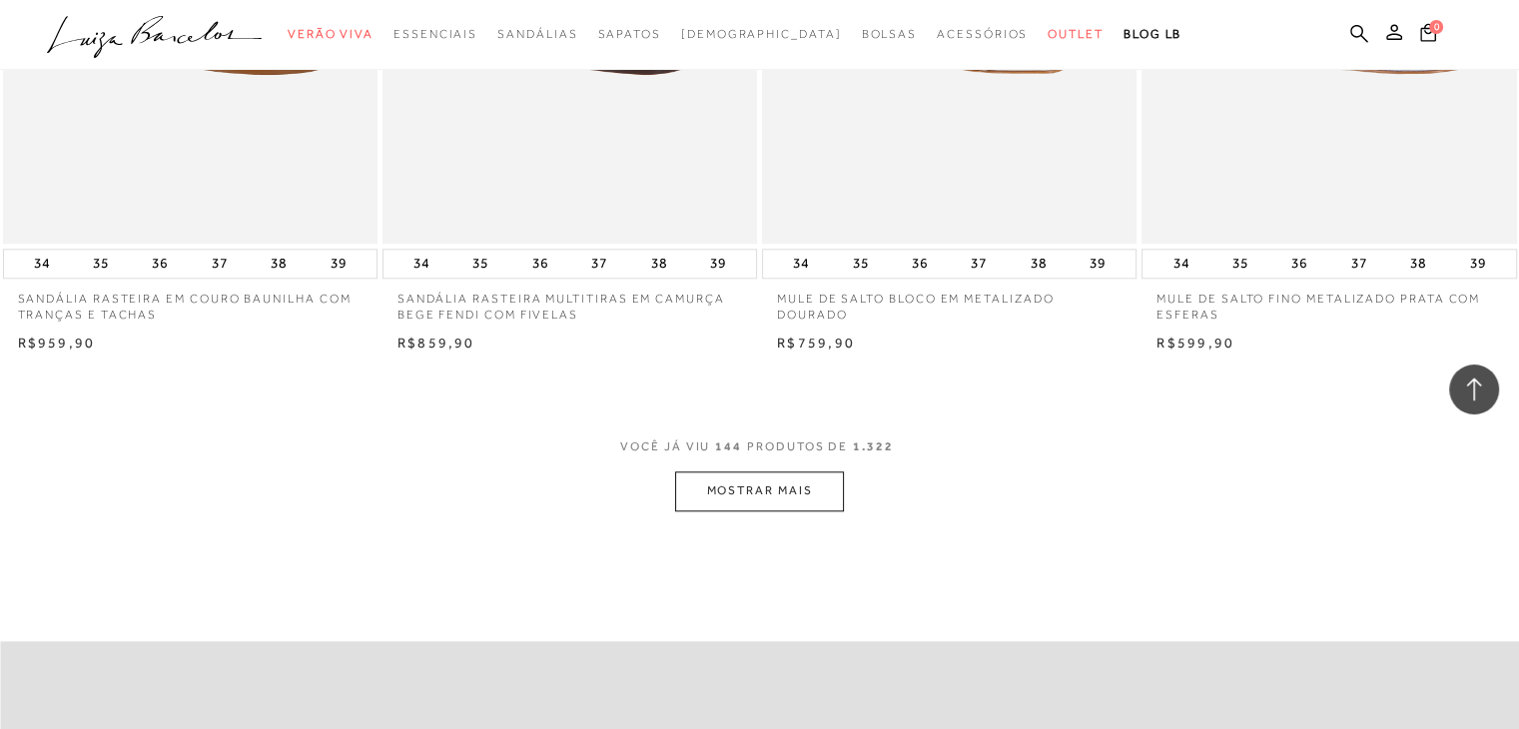
click at [761, 496] on button "MOSTRAR MAIS" at bounding box center [759, 490] width 168 height 39
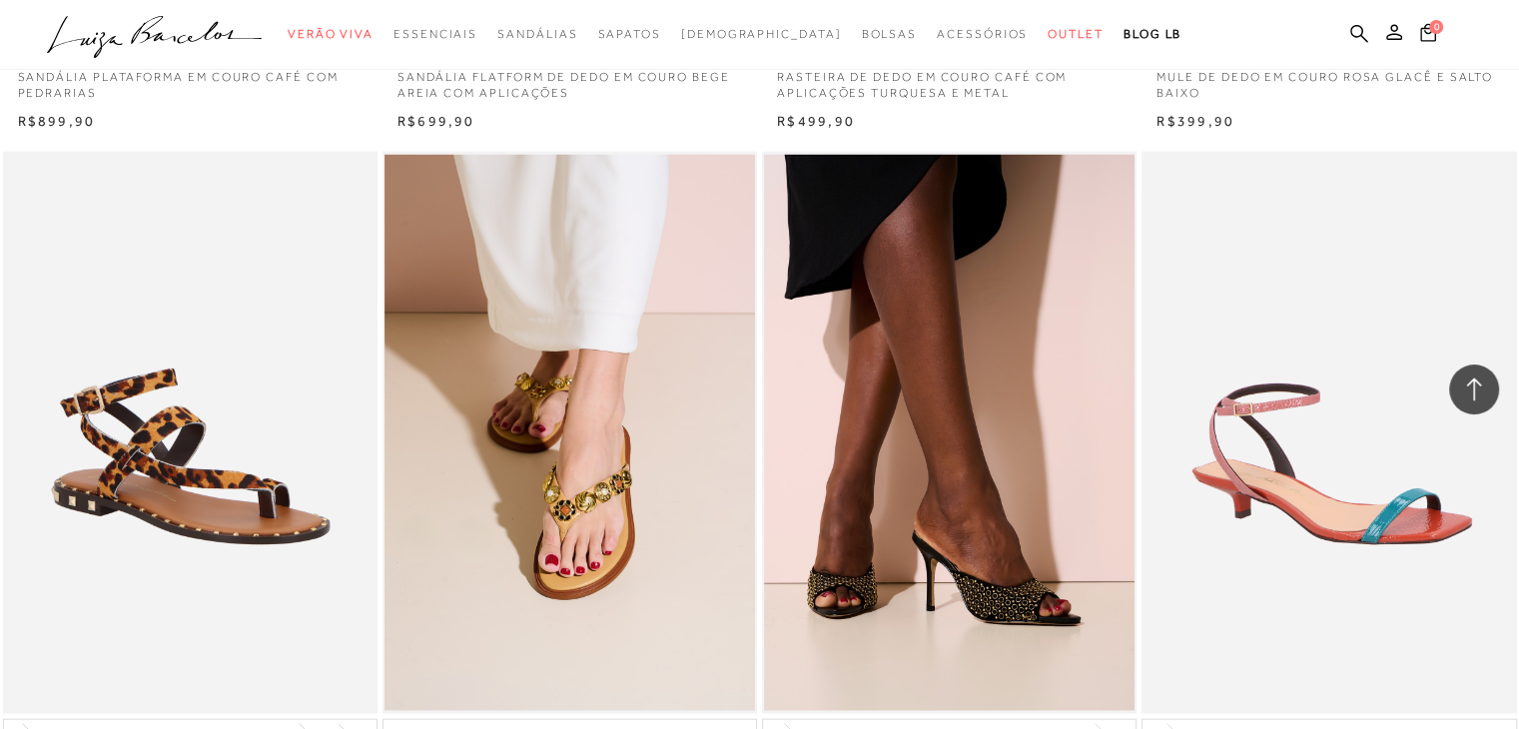
scroll to position [27360, 0]
